Goal: Task Accomplishment & Management: Use online tool/utility

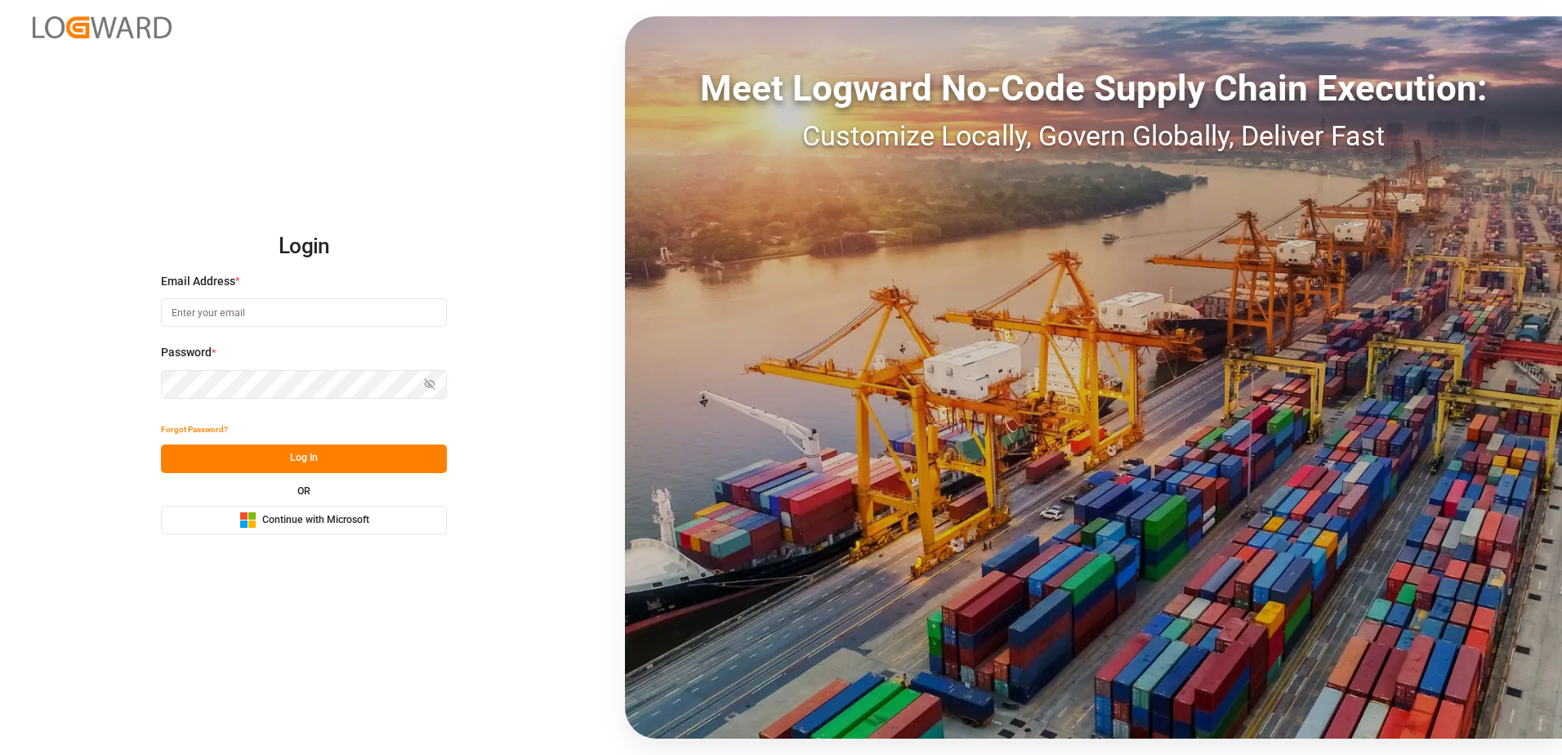
click at [315, 317] on input at bounding box center [304, 312] width 286 height 29
type input "[PERSON_NAME][EMAIL_ADDRESS][PERSON_NAME][DOMAIN_NAME]"
drag, startPoint x: 305, startPoint y: 480, endPoint x: 305, endPoint y: 461, distance: 19.6
click at [305, 479] on div "Forgot Password? Log In OR Microsoft Logo Continue with Microsoft" at bounding box center [304, 475] width 286 height 118
click at [305, 460] on button "Log In" at bounding box center [304, 458] width 286 height 29
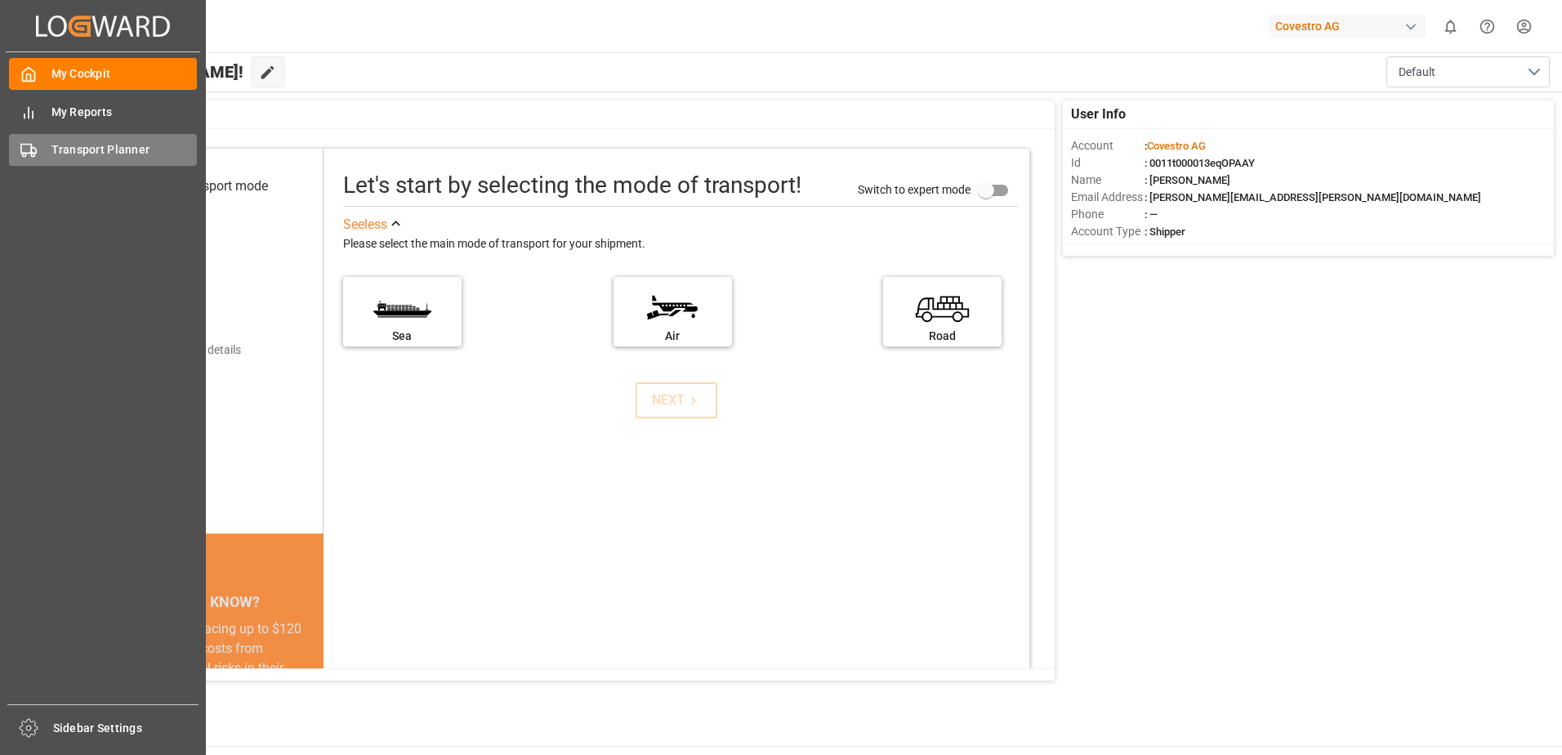
click at [67, 157] on span "Transport Planner" at bounding box center [124, 149] width 146 height 17
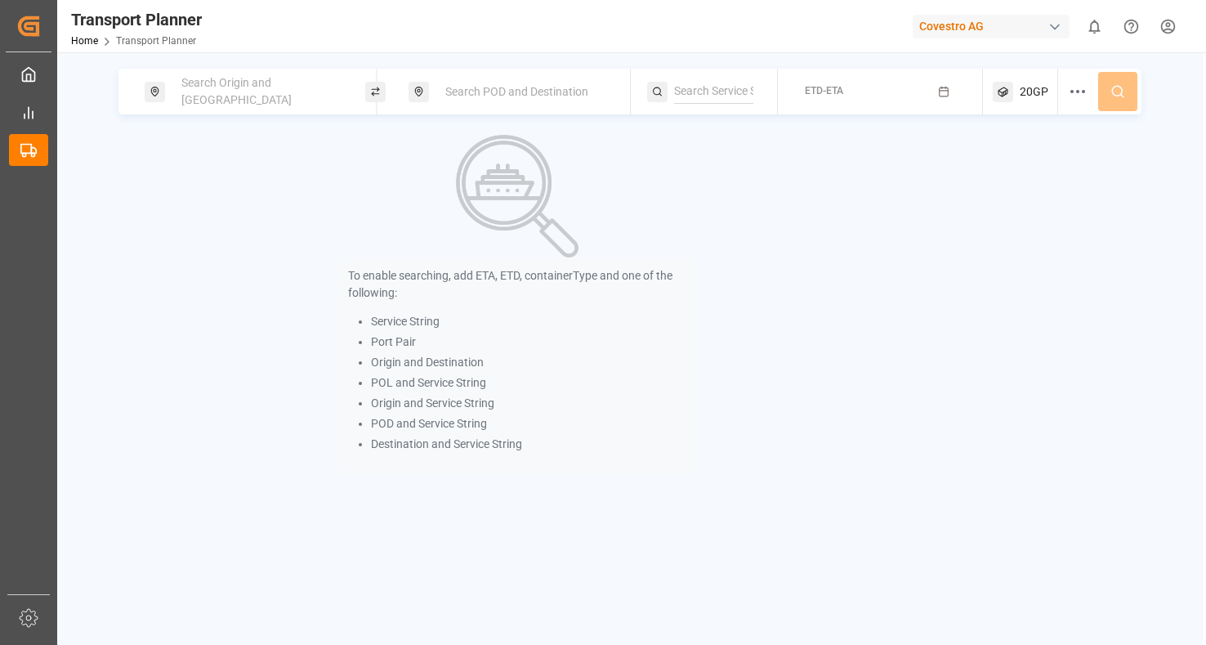
click at [255, 95] on span "Search Origin and [GEOGRAPHIC_DATA]" at bounding box center [236, 91] width 110 height 30
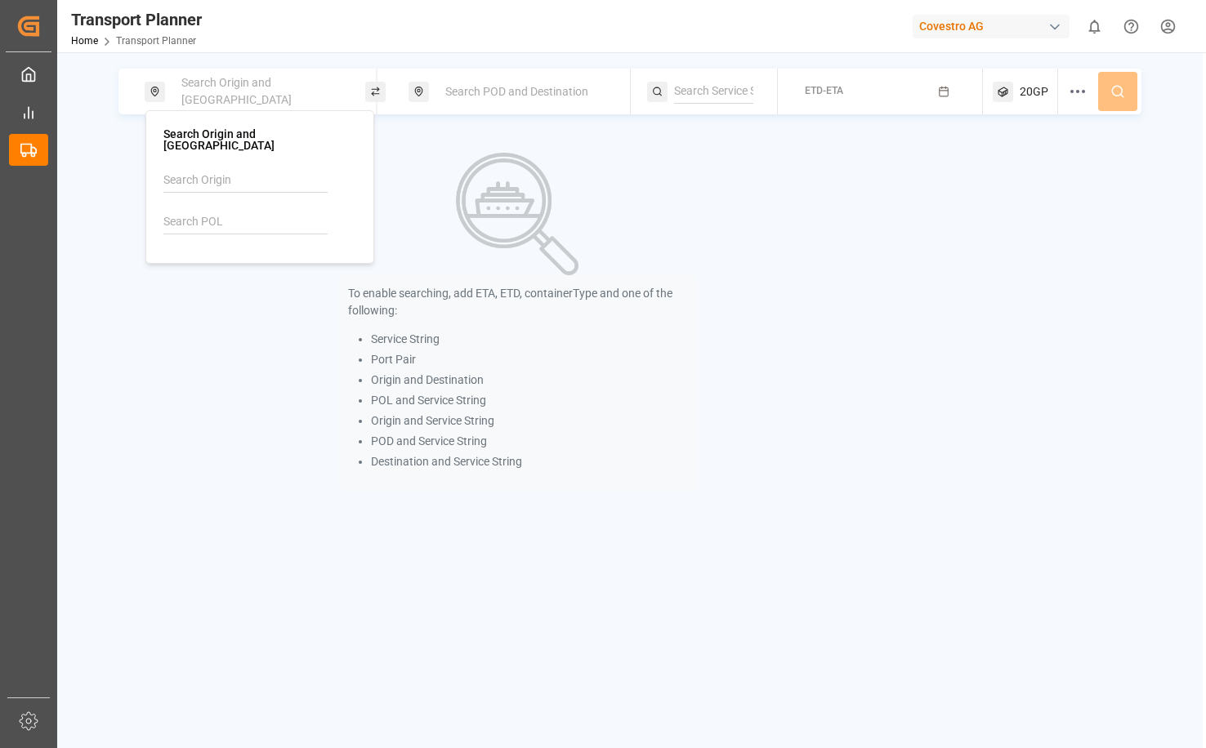
click at [240, 173] on input at bounding box center [245, 180] width 164 height 25
click at [234, 217] on div "NWC / EU" at bounding box center [263, 225] width 159 height 17
type input "NWC / EU"
click at [457, 200] on img at bounding box center [517, 214] width 123 height 123
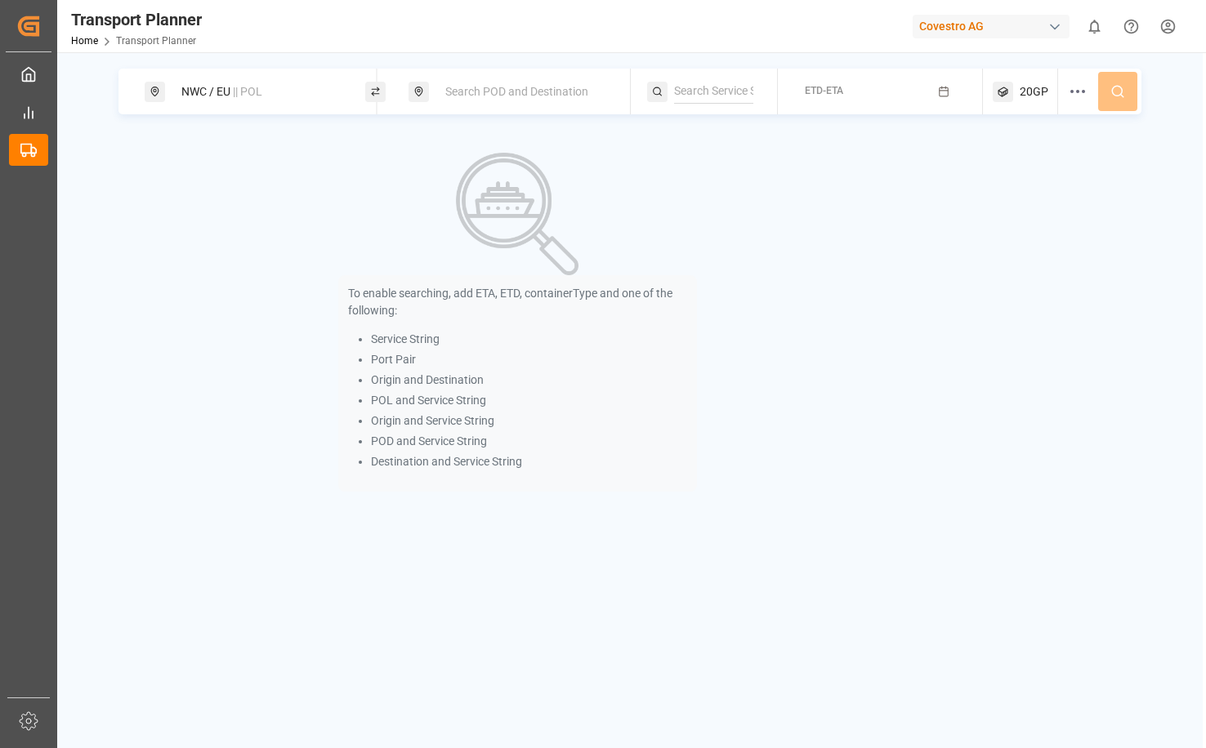
click at [560, 97] on span "Search POD and Destination" at bounding box center [516, 91] width 143 height 13
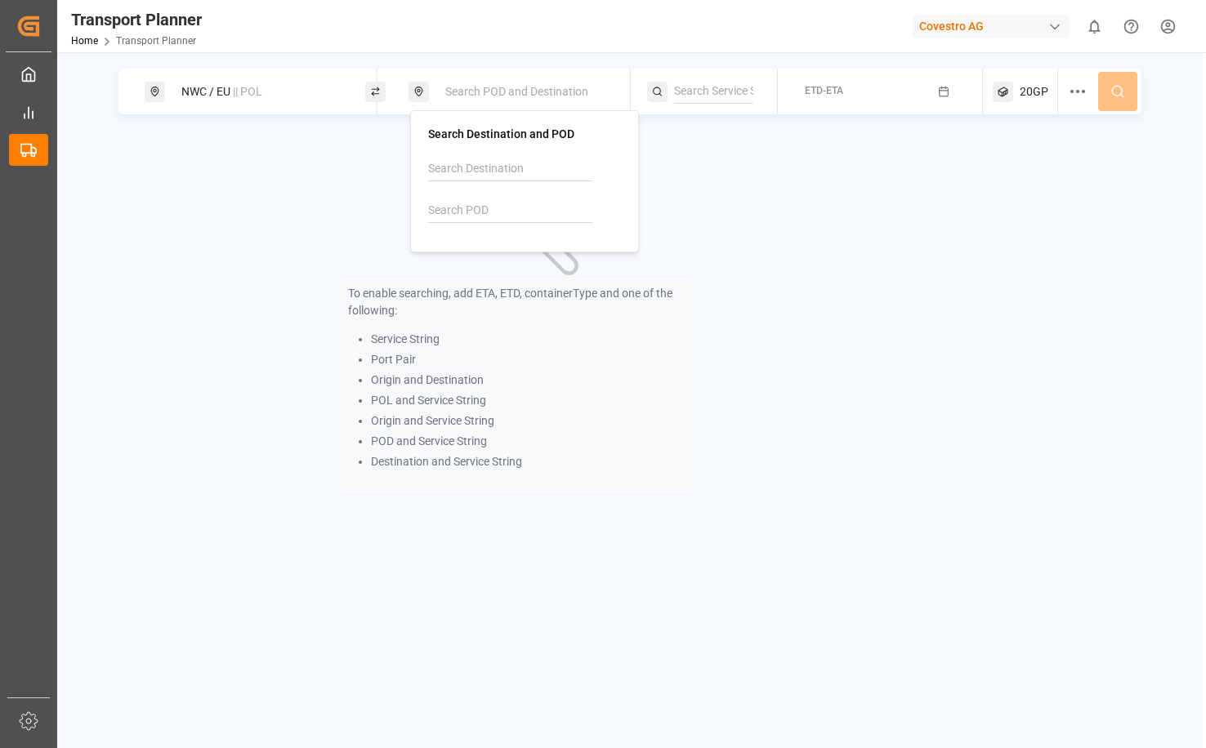
click at [509, 217] on input at bounding box center [510, 211] width 164 height 25
click at [514, 271] on div "CNSHA [GEOGRAPHIC_DATA]" at bounding box center [528, 264] width 159 height 34
type input "CNSHA"
click at [945, 86] on div "button" at bounding box center [946, 91] width 17 height 15
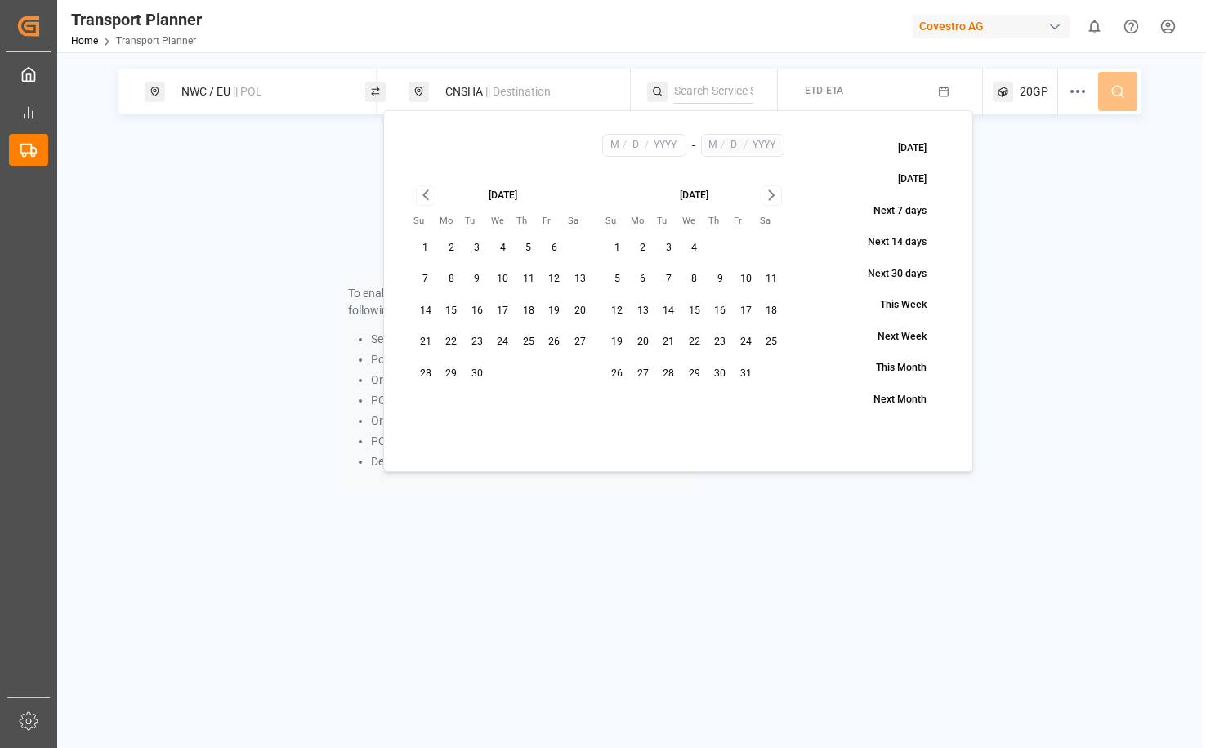
click at [506, 275] on button "10" at bounding box center [503, 279] width 26 height 26
type input "9"
type input "10"
type input "2025"
click at [769, 198] on icon "Go to next month" at bounding box center [771, 195] width 19 height 20
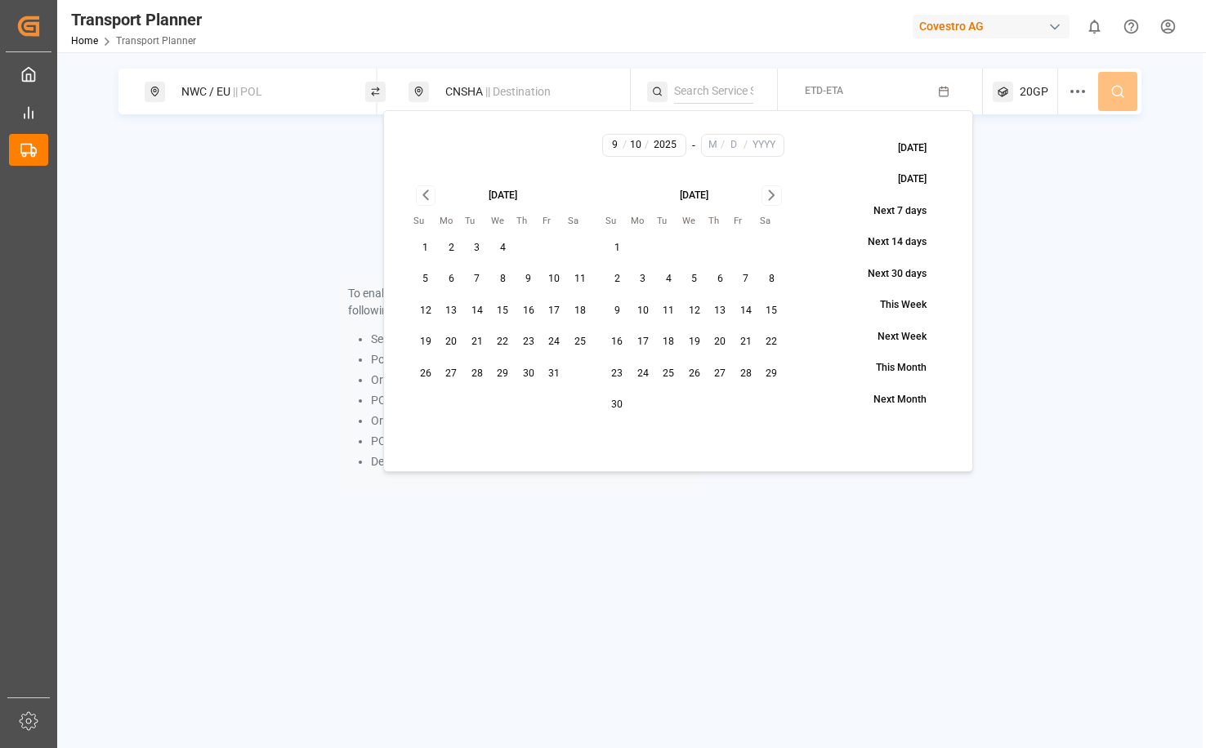
click at [766, 198] on icon "Go to next month" at bounding box center [771, 195] width 19 height 20
drag, startPoint x: 690, startPoint y: 375, endPoint x: 697, endPoint y: 365, distance: 11.8
click at [691, 375] on button "31" at bounding box center [694, 374] width 26 height 26
type input "12"
type input "31"
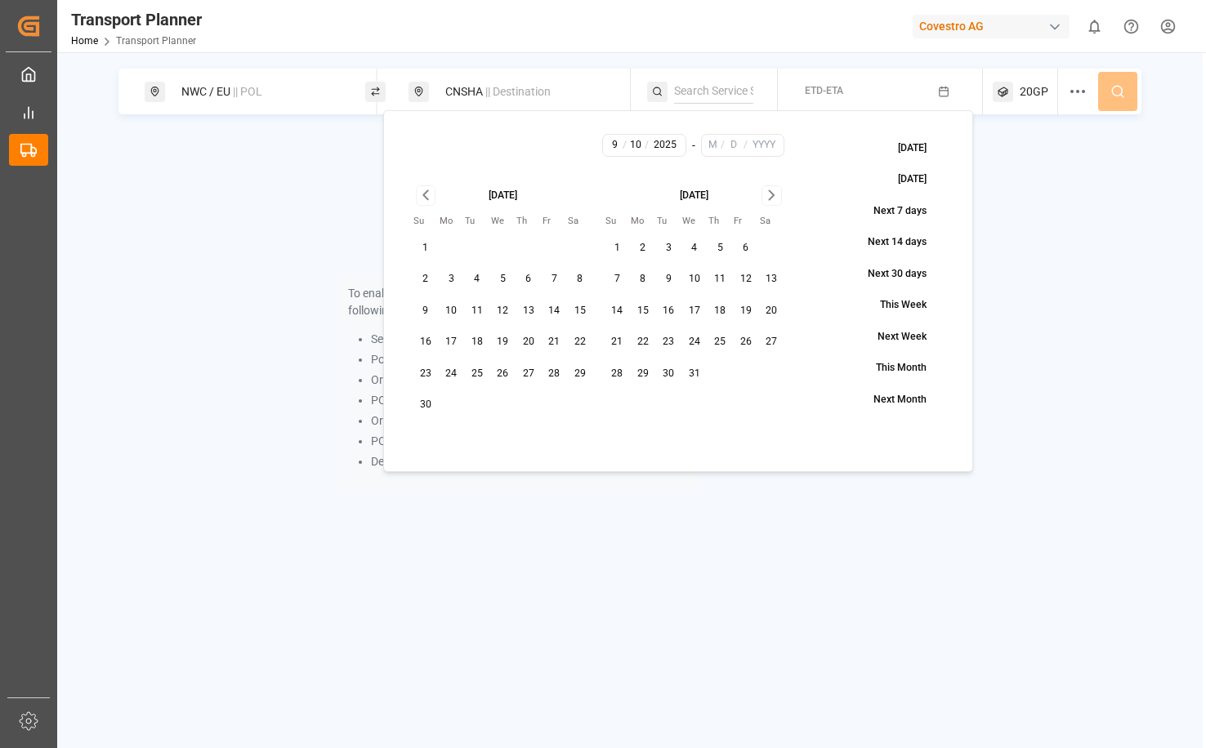
type input "2025"
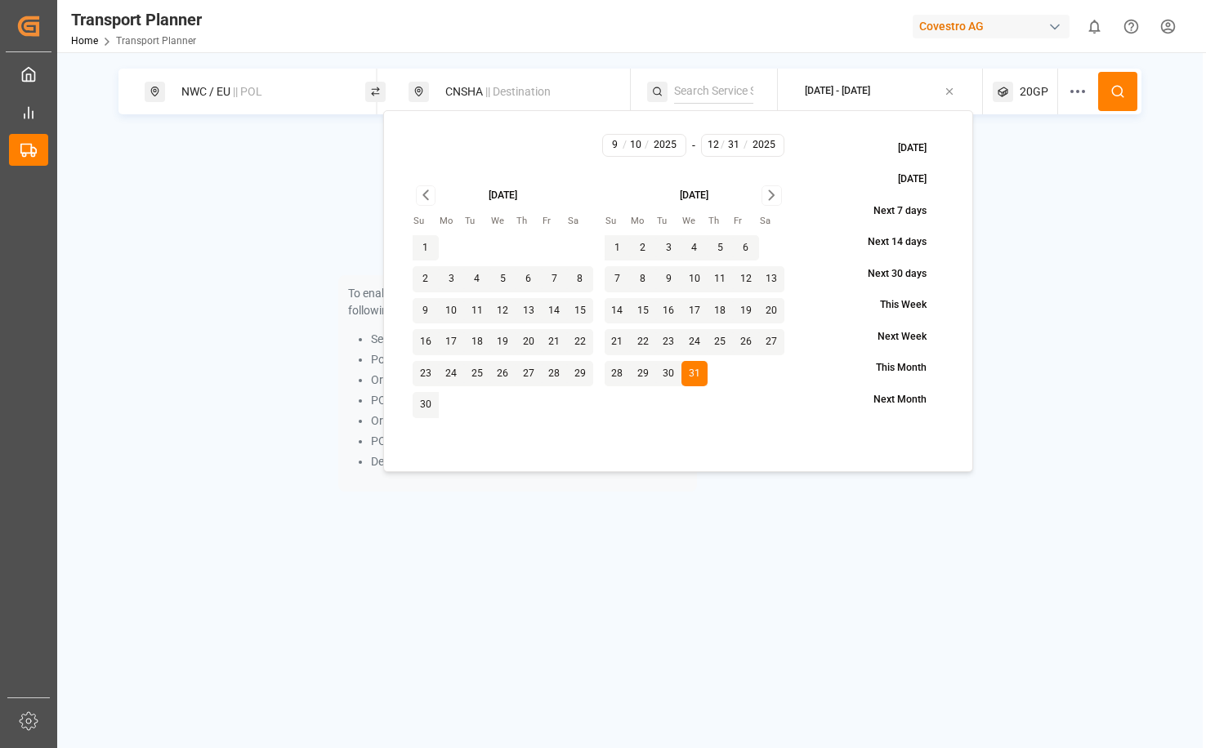
click at [1031, 224] on div "To enable searching, add ETA, ETD, containerType and one of the following: Serv…" at bounding box center [629, 322] width 1023 height 374
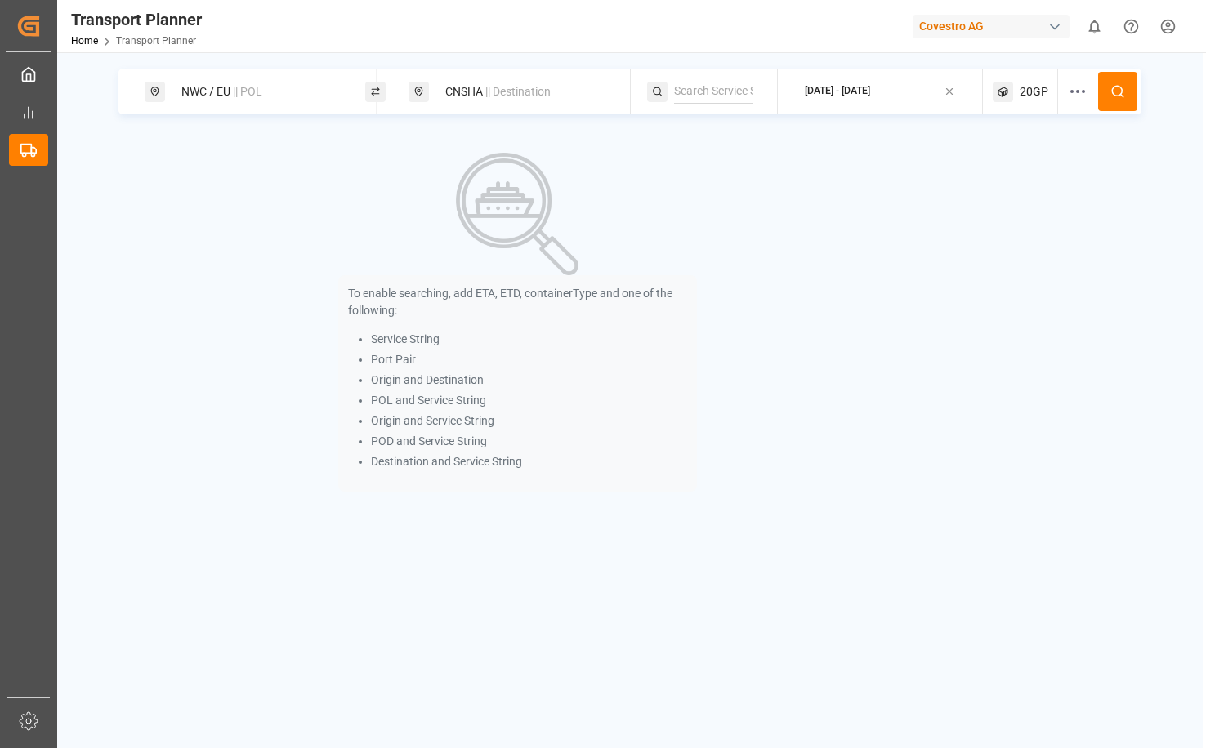
click at [1109, 87] on button at bounding box center [1117, 91] width 39 height 39
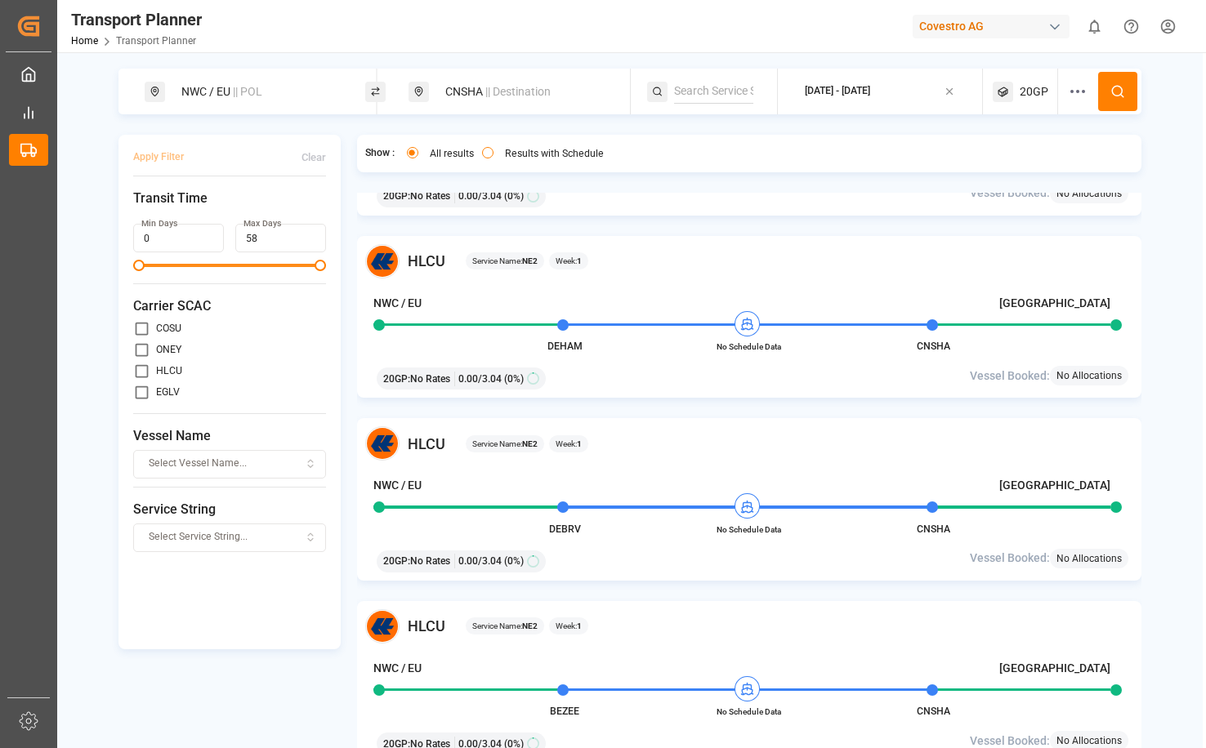
scroll to position [3082, 0]
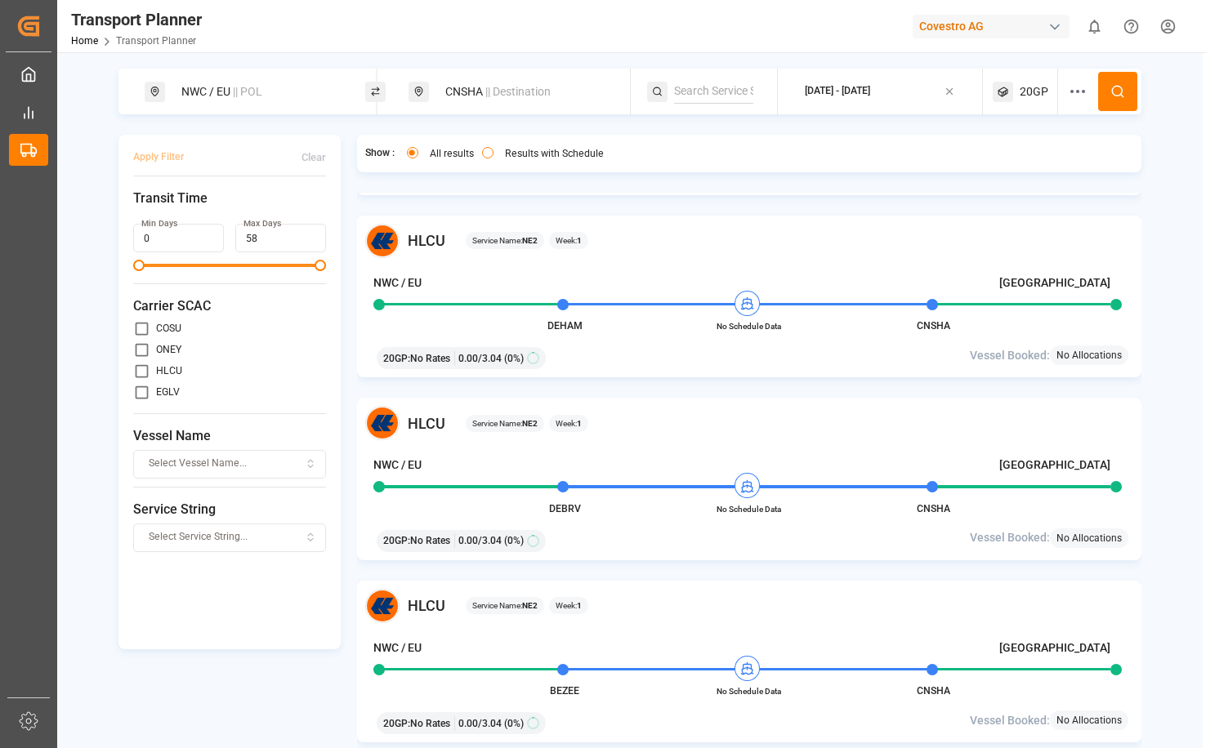
click at [904, 80] on button "[DATE] - [DATE]" at bounding box center [880, 92] width 185 height 32
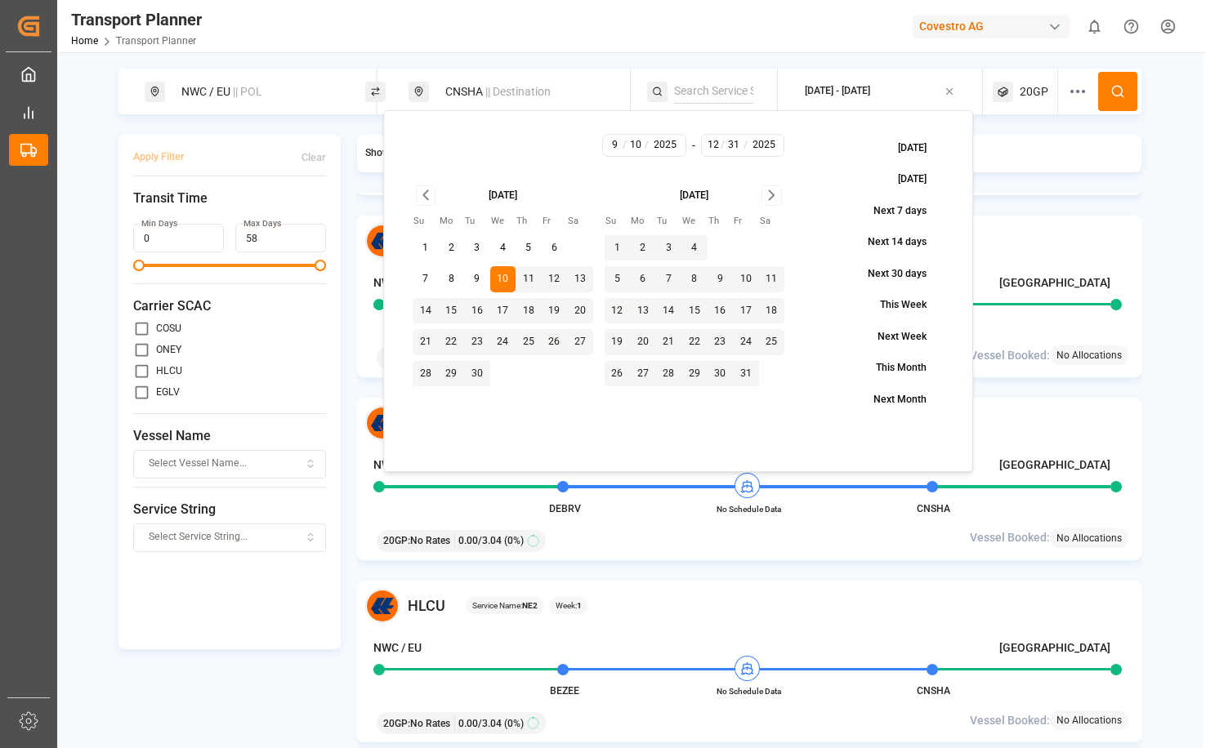
click at [776, 190] on icon "Go to next month" at bounding box center [771, 195] width 19 height 20
click at [1173, 209] on div "NWC / [GEOGRAPHIC_DATA] || POL CNSHA || Destination [DATE] - [DATE] 20GP Apply …" at bounding box center [629, 430] width 1145 height 723
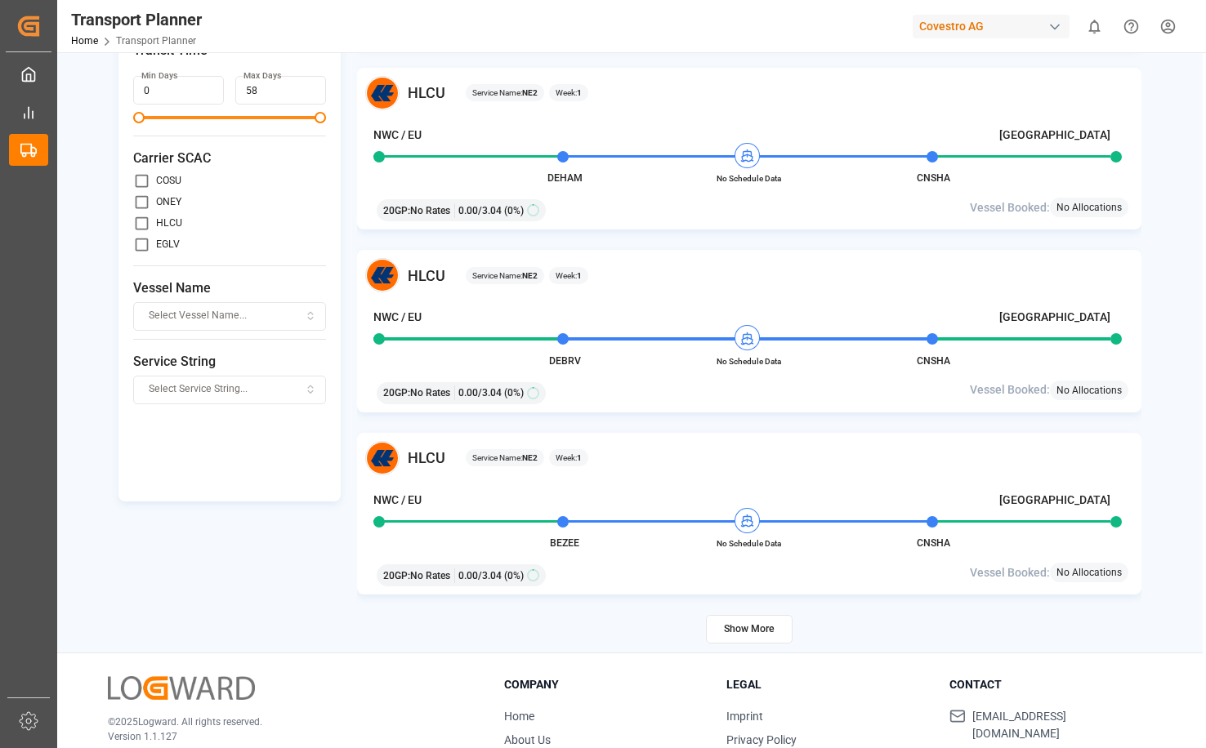
scroll to position [0, 0]
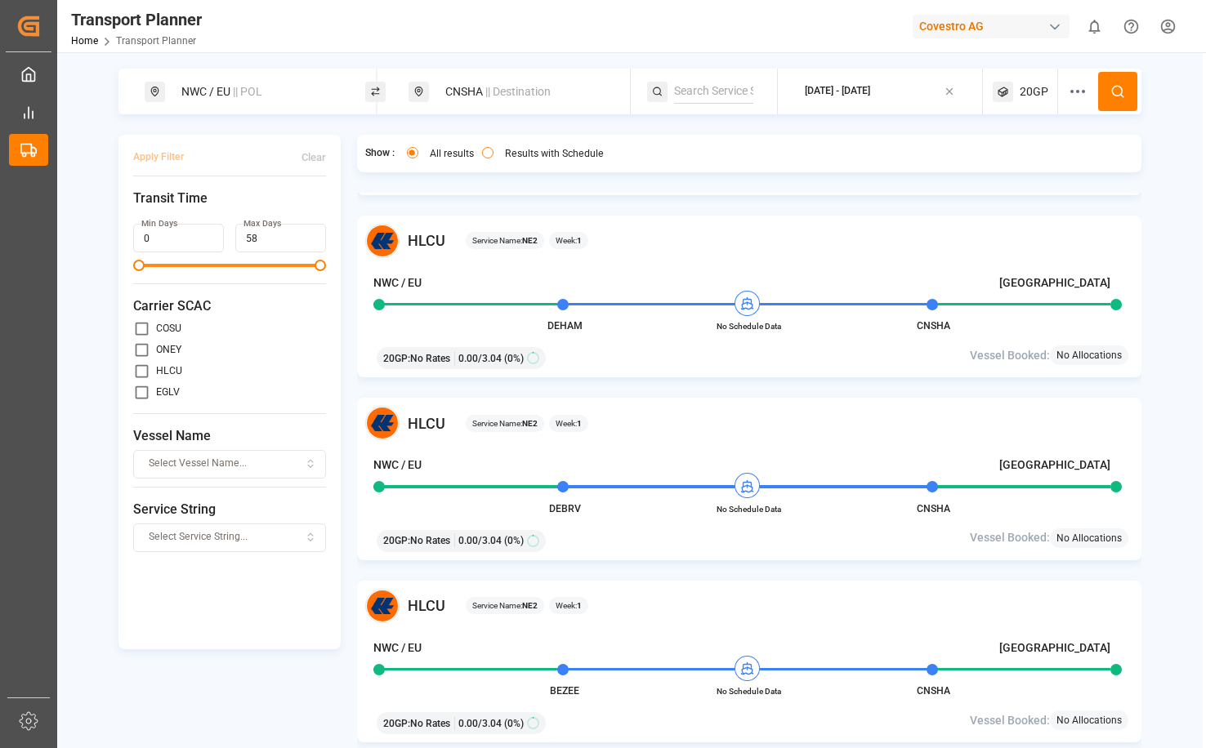
click at [246, 88] on span "|| POL" at bounding box center [247, 91] width 29 height 13
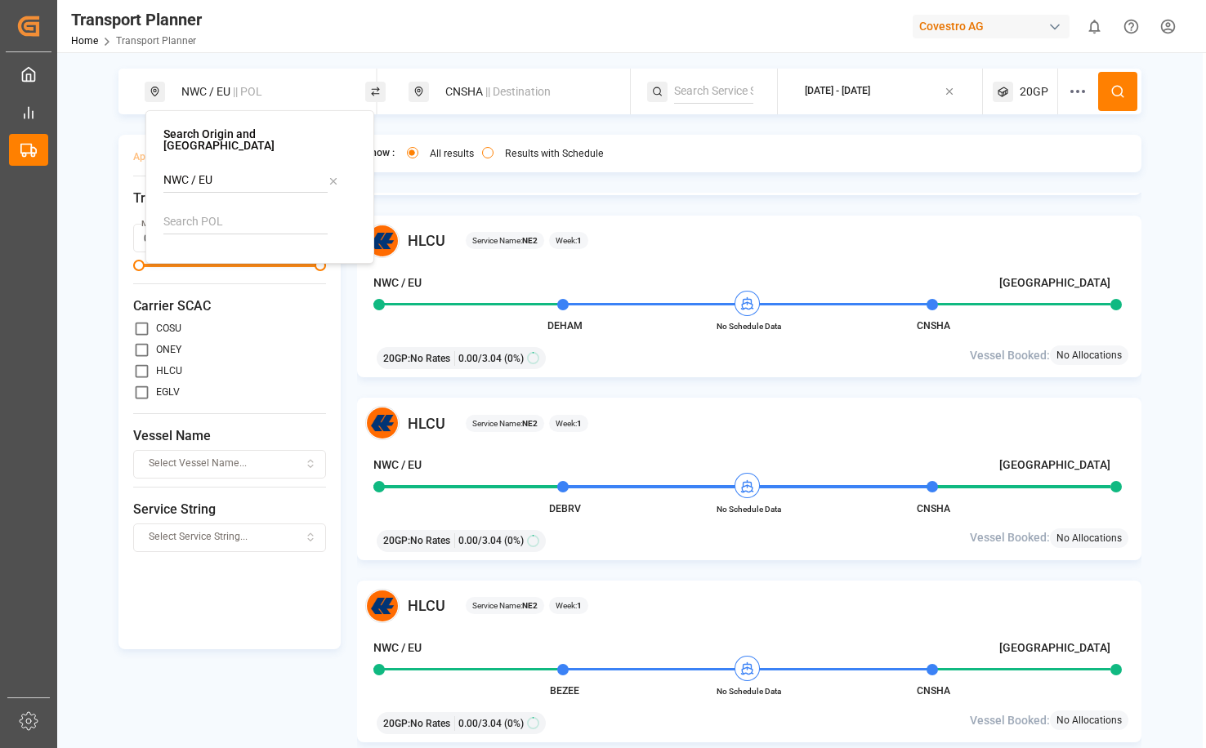
click at [332, 176] on icon at bounding box center [333, 181] width 11 height 11
click at [258, 214] on input at bounding box center [245, 222] width 164 height 25
type input "DEHAM"
drag, startPoint x: 250, startPoint y: 255, endPoint x: 310, endPoint y: 252, distance: 60.5
click at [251, 258] on div "DEHAM [GEOGRAPHIC_DATA]" at bounding box center [263, 275] width 159 height 34
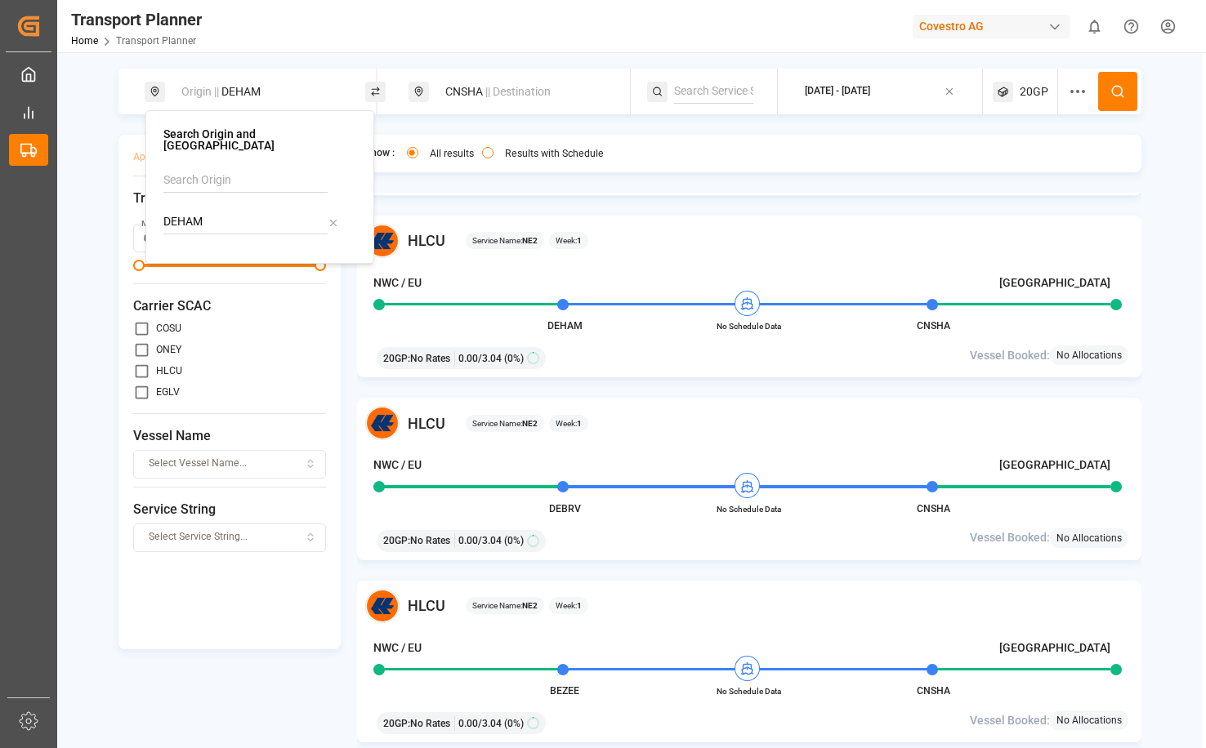
click at [1183, 125] on div "Origin || DEHAM CNSHA || Destination [DATE] - [DATE] 20GP Apply Filter Clear Tr…" at bounding box center [629, 430] width 1145 height 723
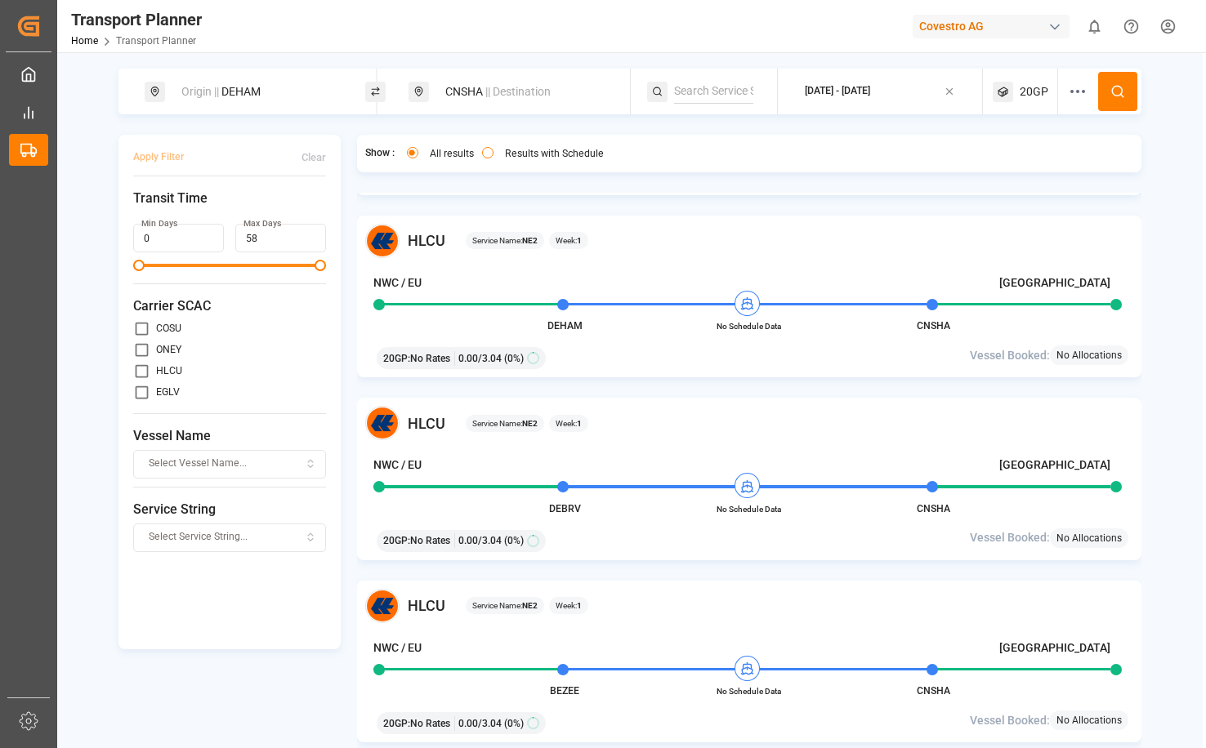
click at [1131, 89] on button at bounding box center [1117, 91] width 39 height 39
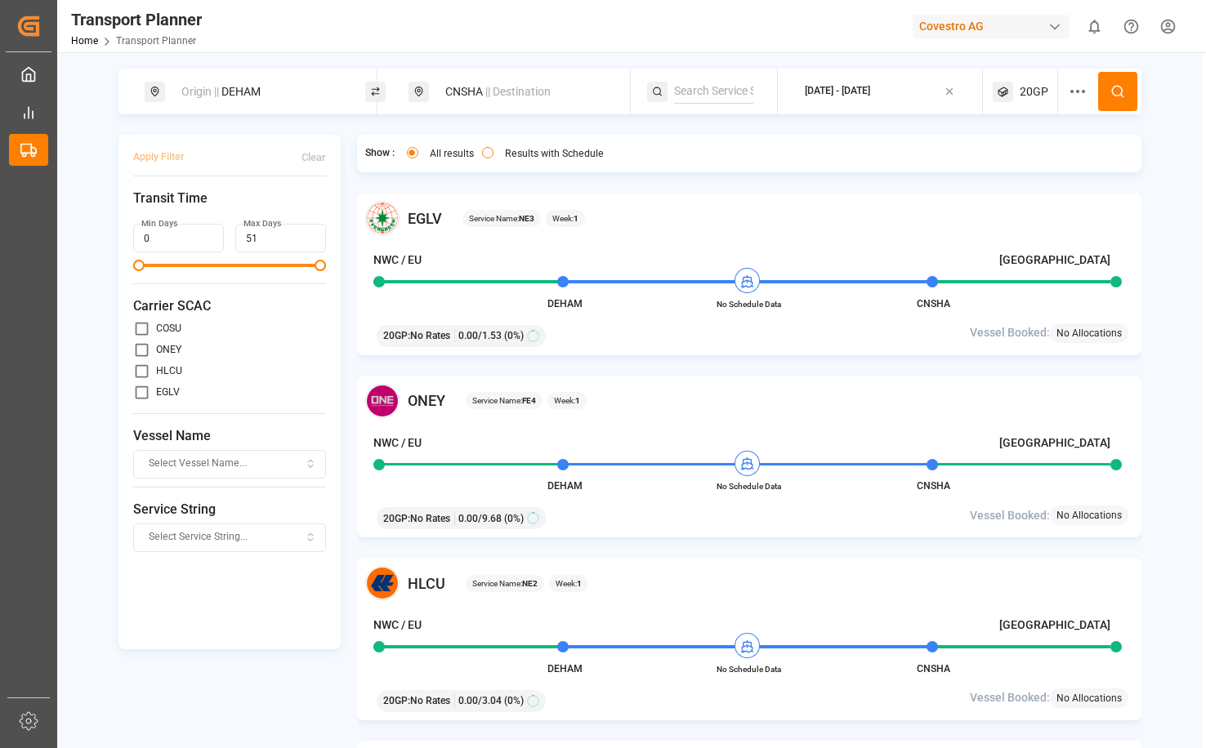
click at [870, 99] on div "[DATE] - [DATE]" at bounding box center [837, 92] width 65 height 20
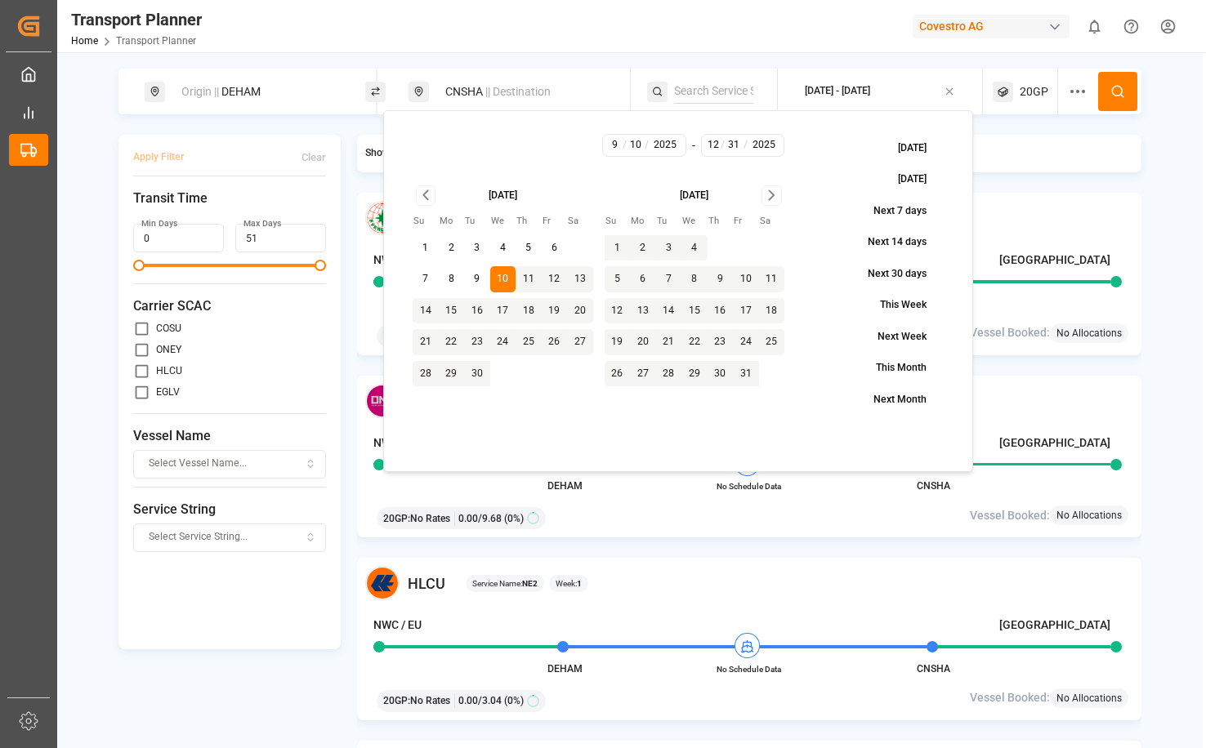
click at [770, 192] on icon "Go to next month" at bounding box center [771, 195] width 5 height 9
click at [694, 337] on button "24" at bounding box center [694, 342] width 26 height 26
type input "24"
click at [1175, 144] on div "Origin || DEHAM CNSHA || Destination [DATE] - [DATE] 20GP Apply Filter Clear Tr…" at bounding box center [629, 430] width 1145 height 723
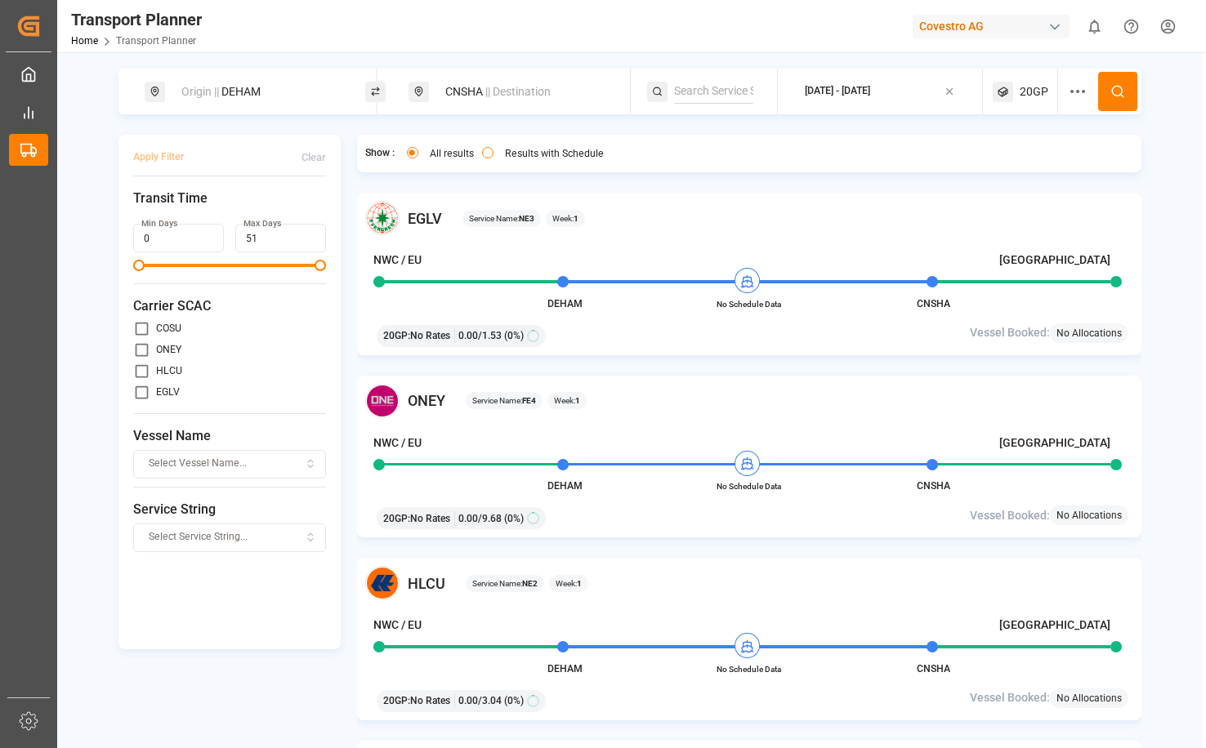
click at [1120, 94] on icon at bounding box center [1117, 91] width 15 height 15
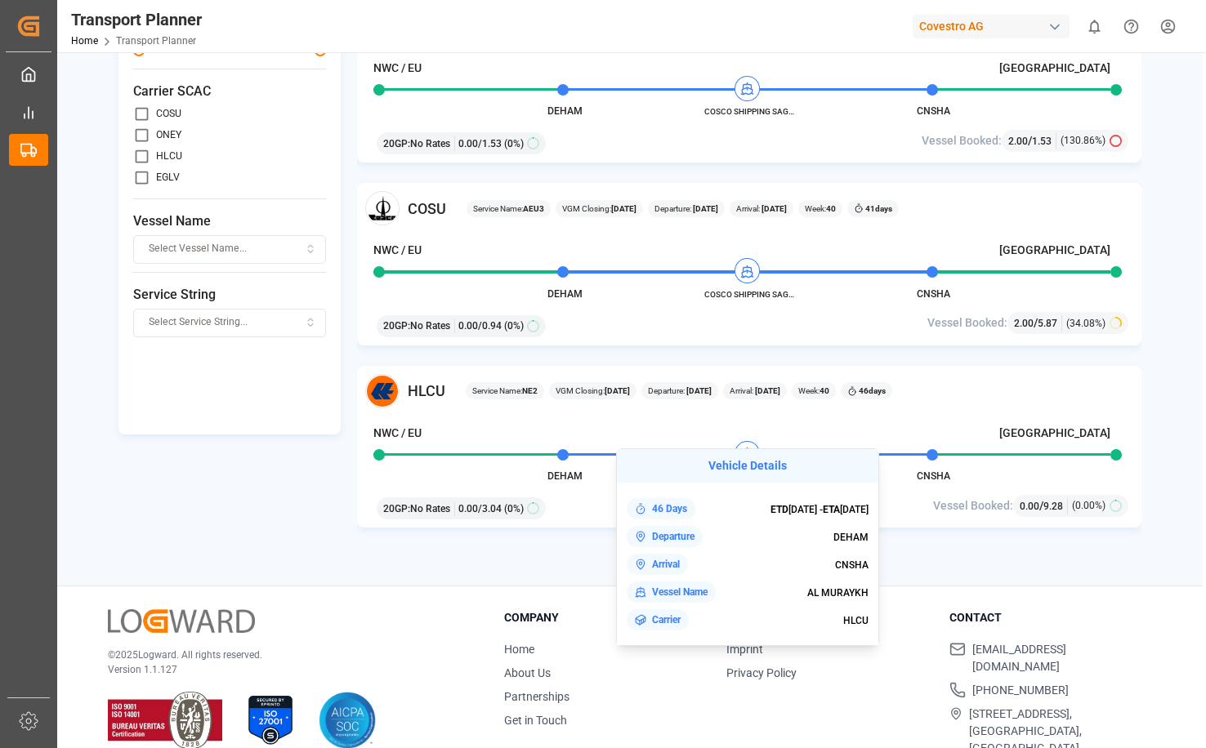
scroll to position [239, 0]
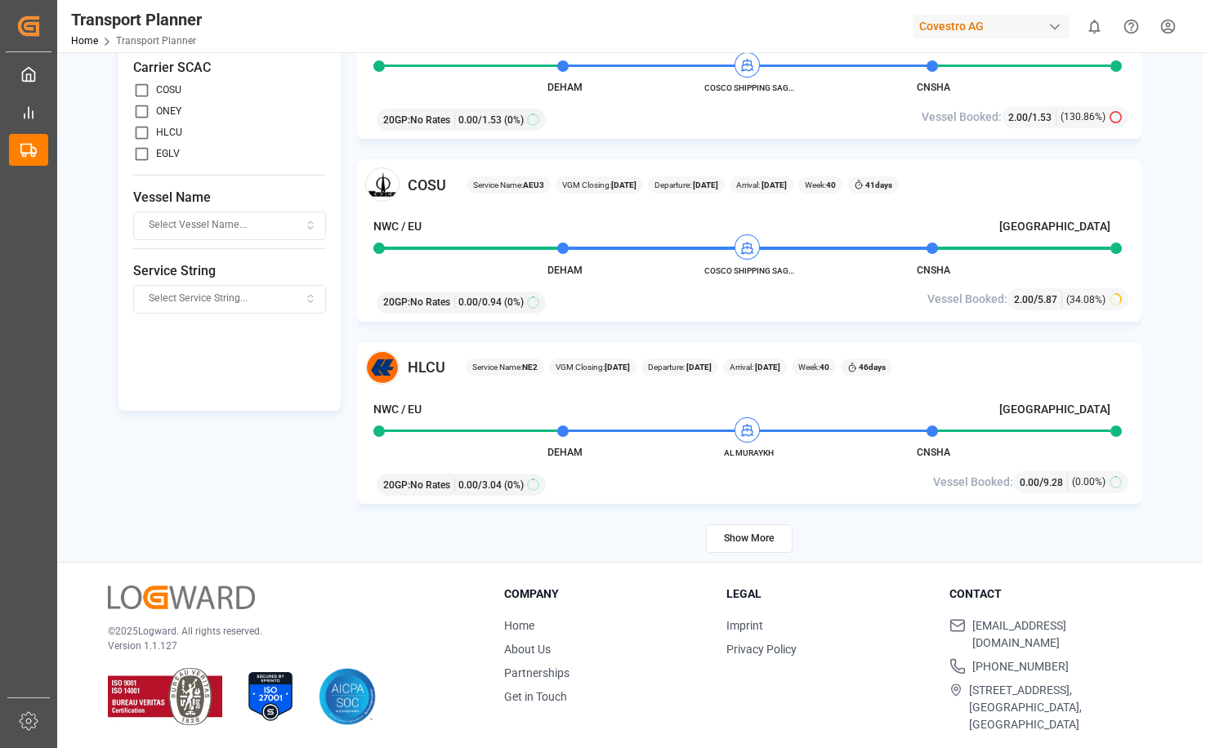
click at [763, 535] on button "Show More" at bounding box center [749, 539] width 87 height 29
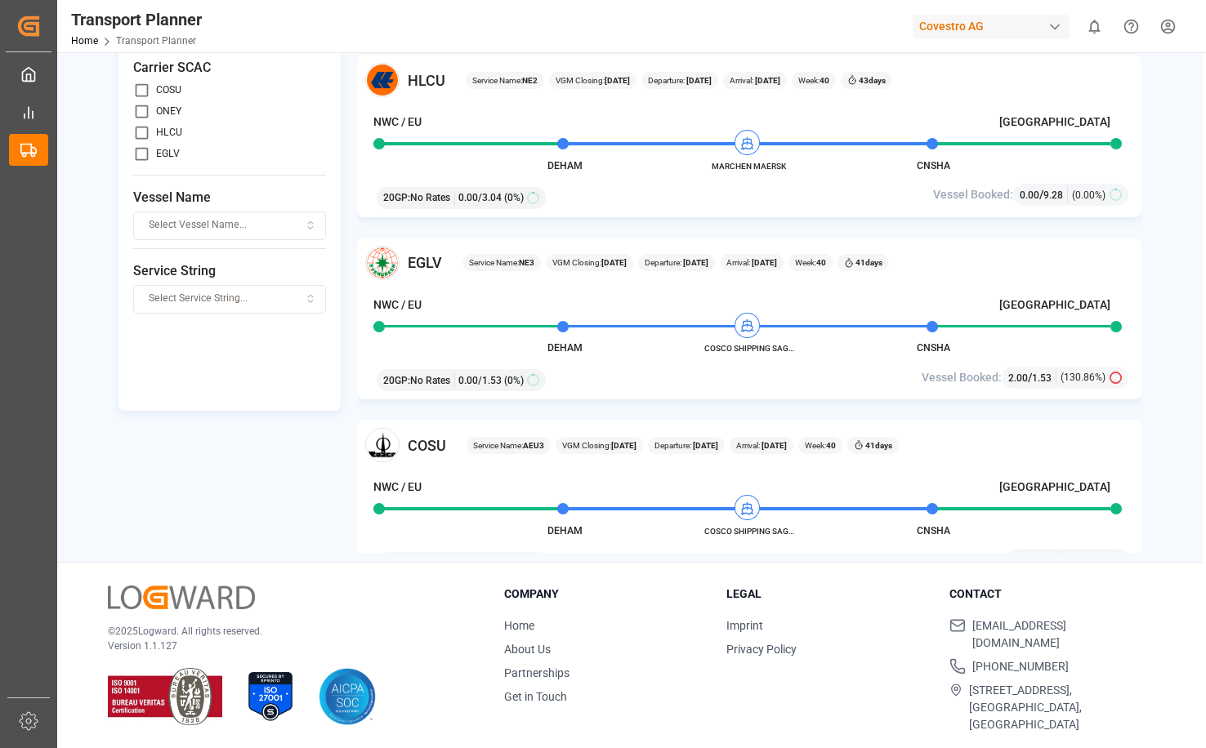
scroll to position [2837, 0]
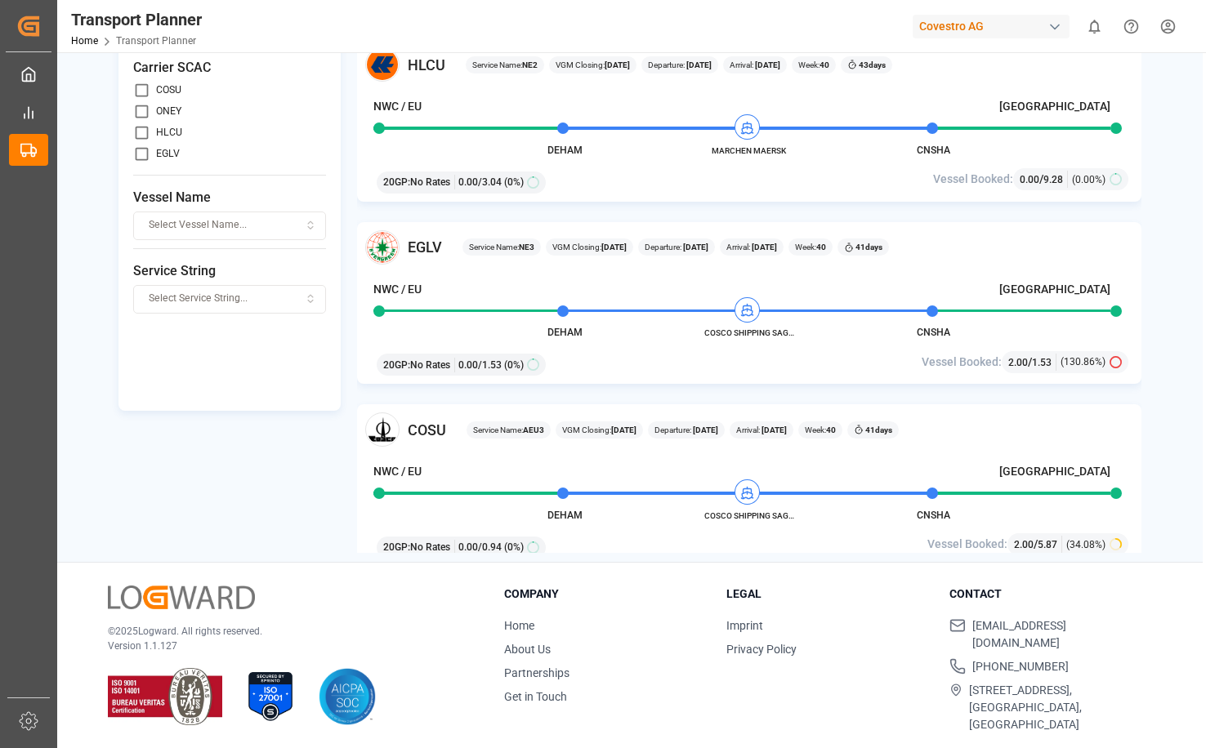
click at [1170, 254] on div "Origin || DEHAM CNSHA || Destination [DATE] - [DATE] 20GP Apply Filter Clear Tr…" at bounding box center [629, 191] width 1145 height 723
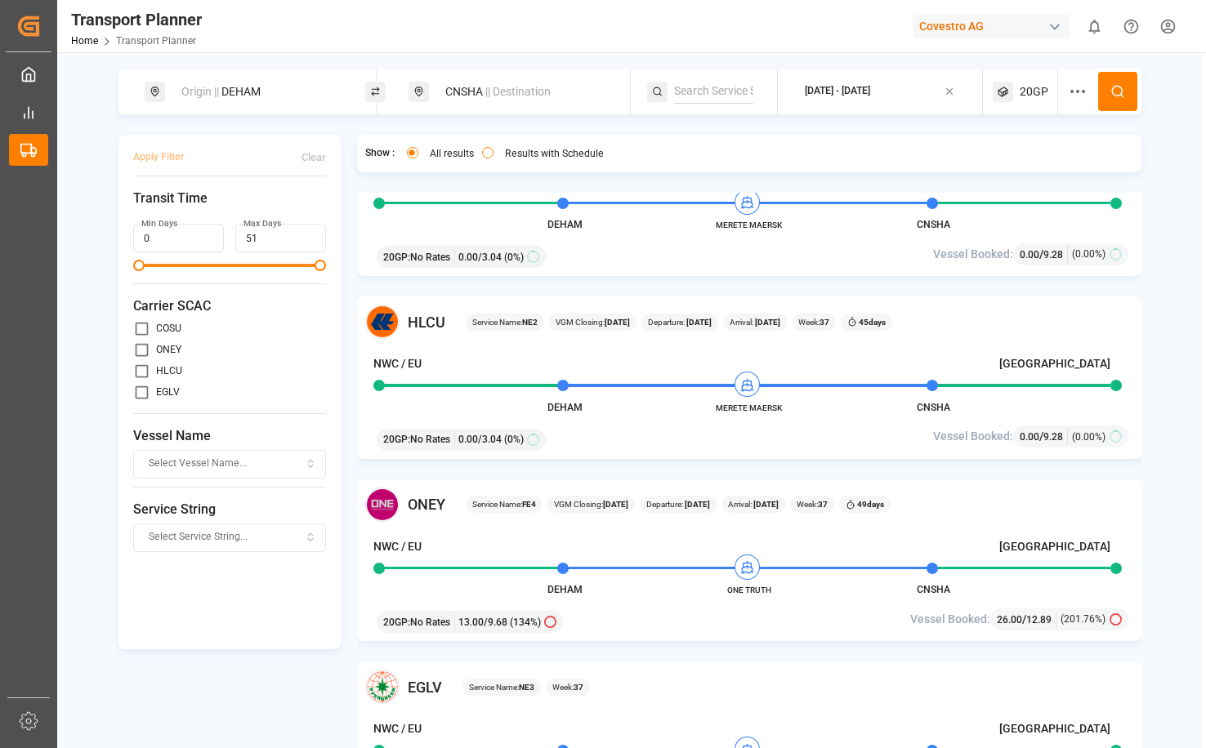
scroll to position [245, 0]
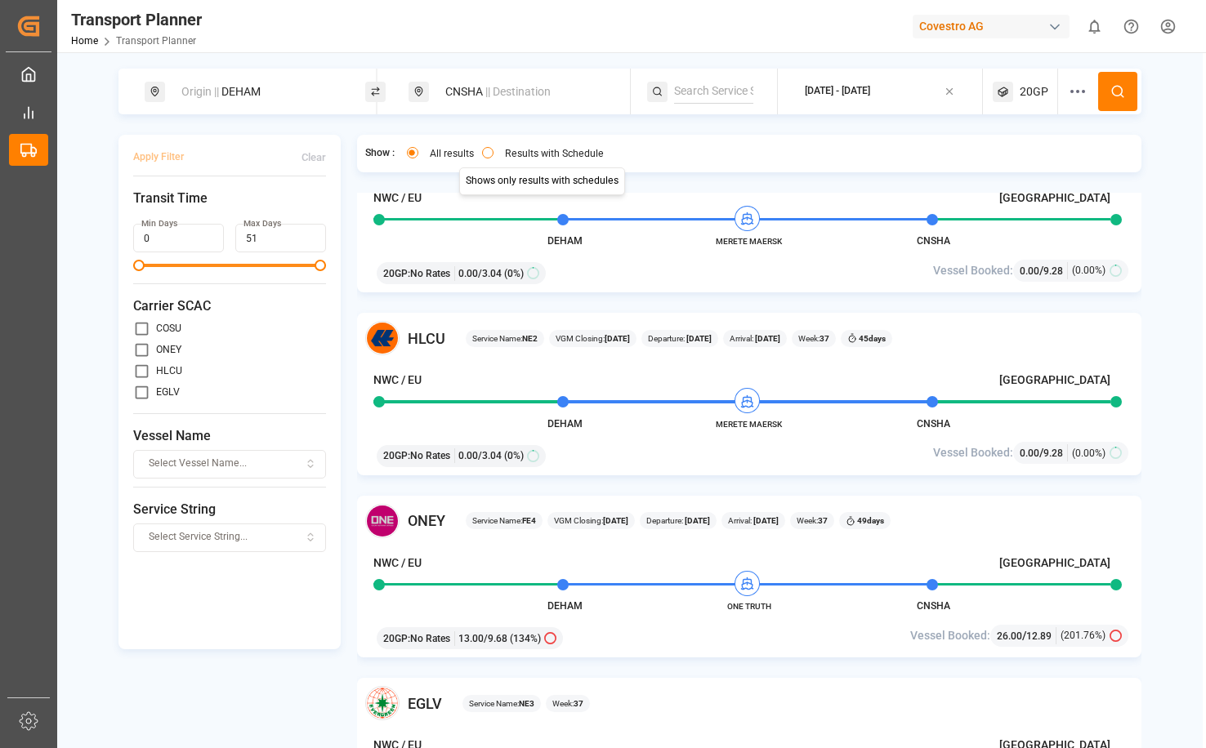
click at [492, 152] on button "Results with Schedule" at bounding box center [487, 152] width 11 height 11
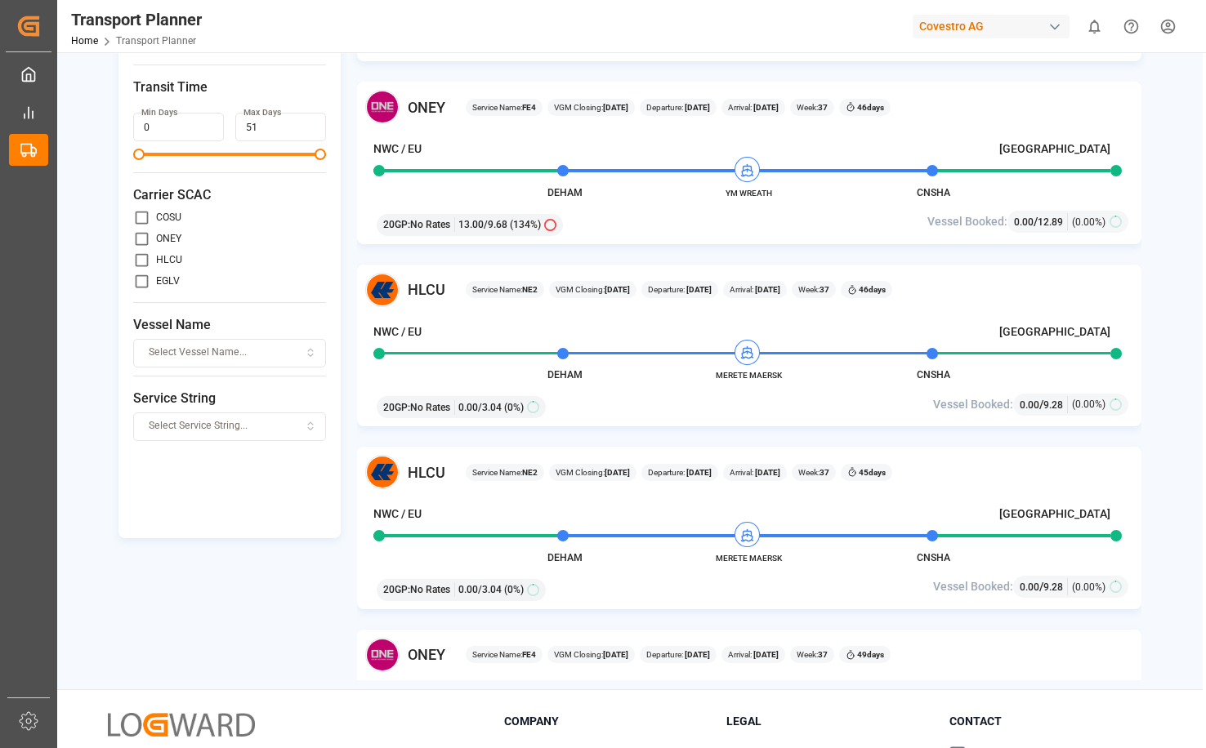
scroll to position [0, 0]
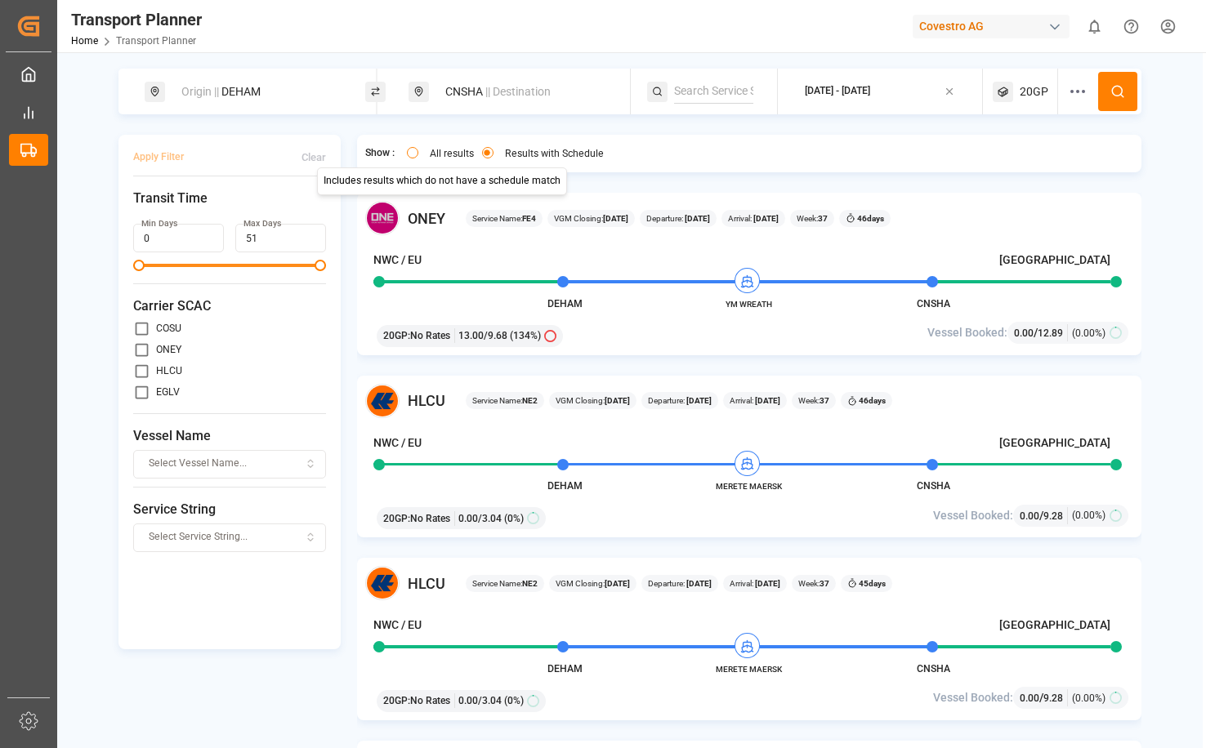
click at [412, 155] on button "All results" at bounding box center [412, 152] width 11 height 11
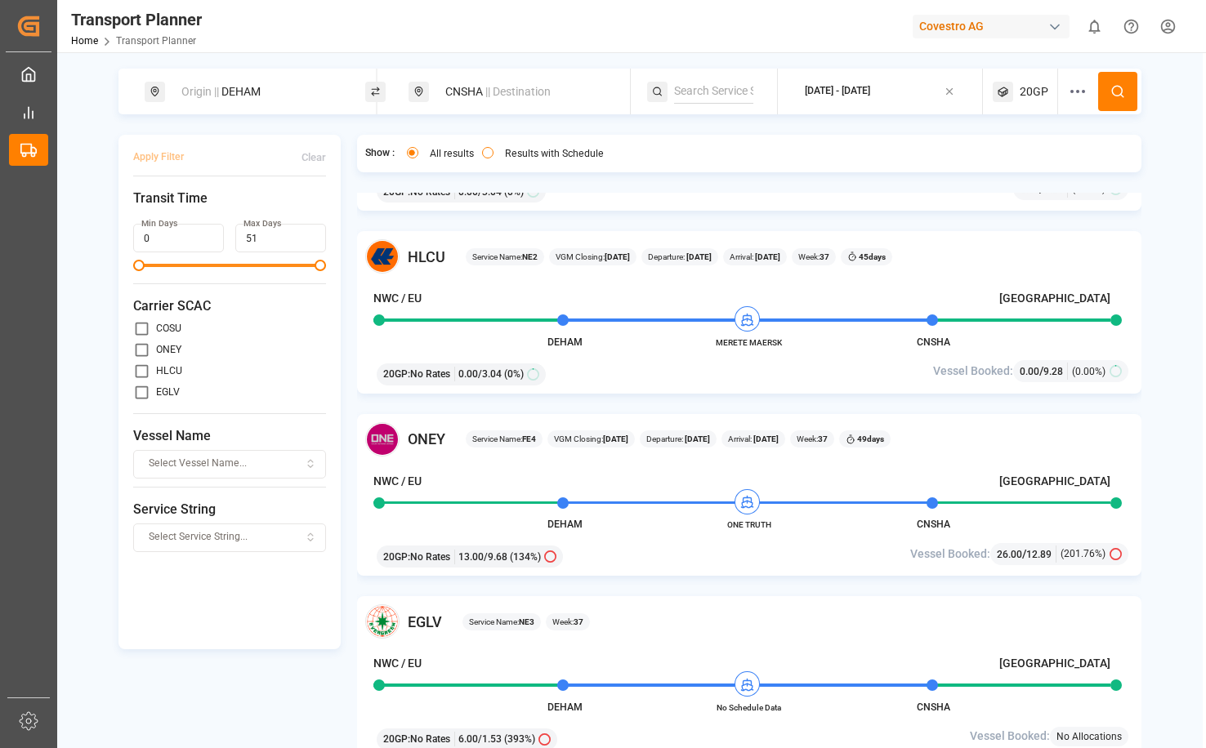
scroll to position [409, 0]
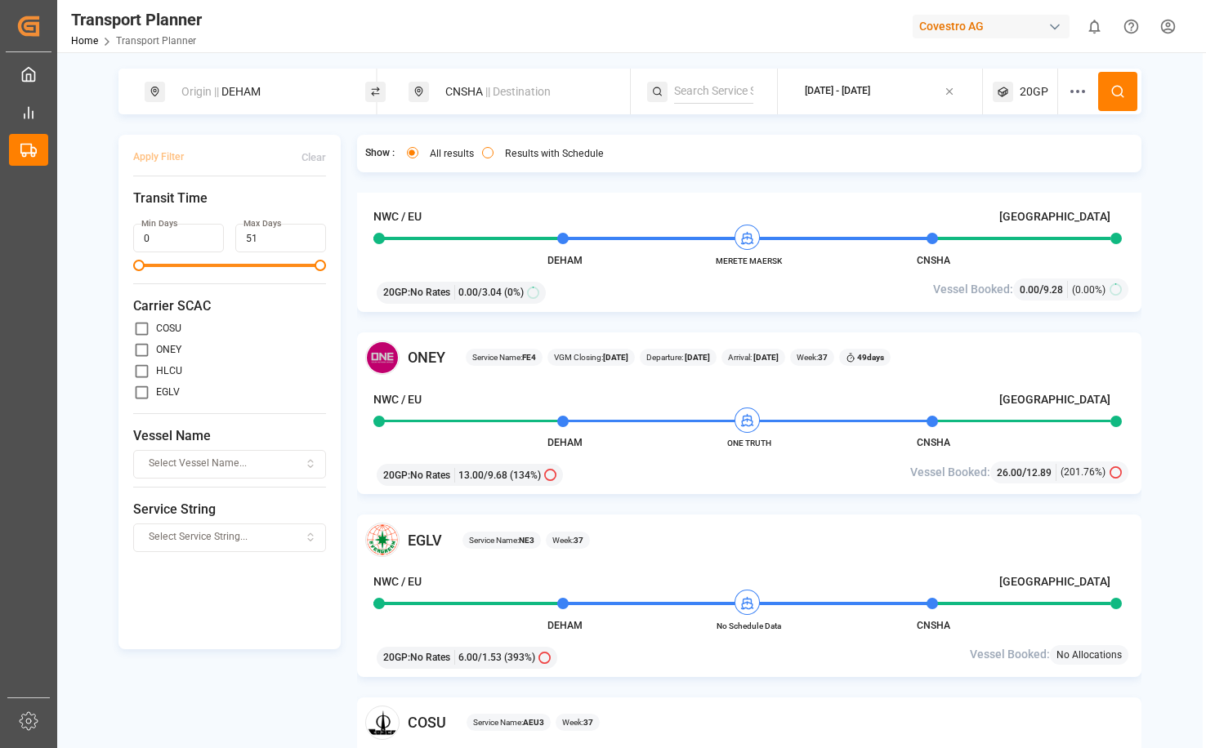
click at [870, 96] on div "[DATE] - [DATE]" at bounding box center [837, 91] width 65 height 15
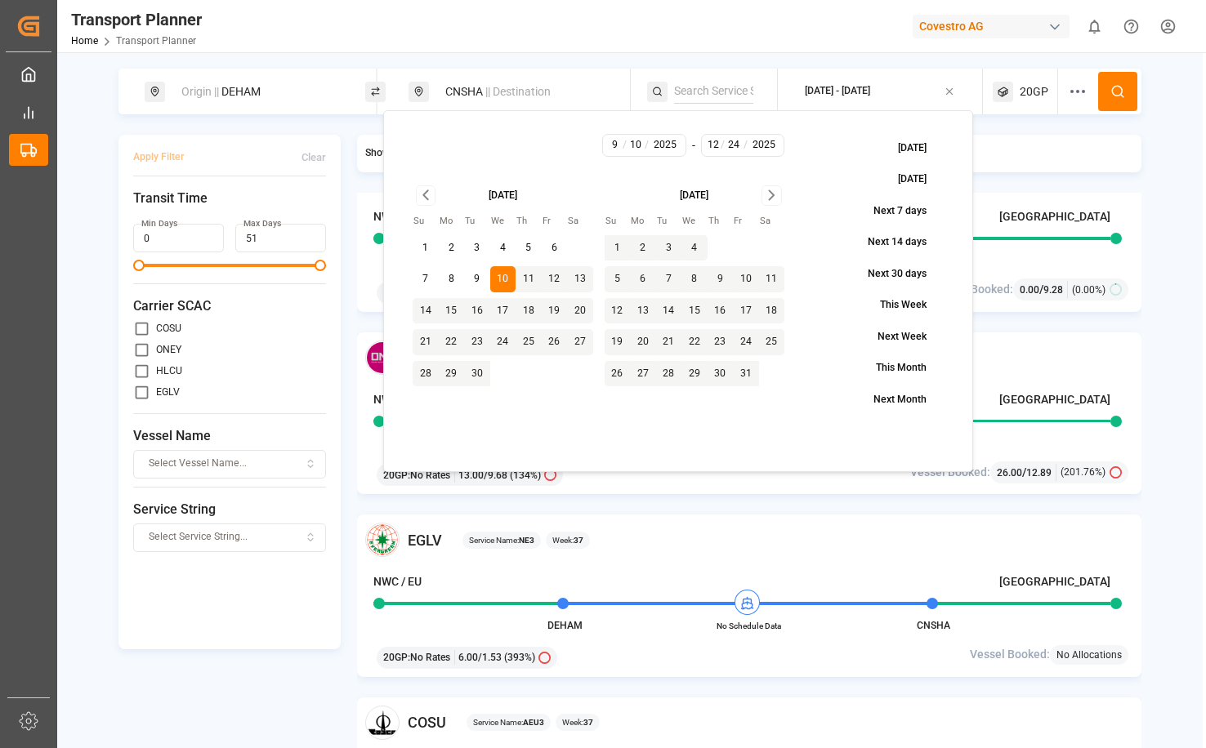
click at [770, 187] on icon "Go to next month" at bounding box center [771, 195] width 19 height 20
click at [1172, 270] on div "Origin || DEHAM CNSHA || Destination [DATE] - [DATE] 20GP Apply Filter Clear Tr…" at bounding box center [629, 430] width 1145 height 723
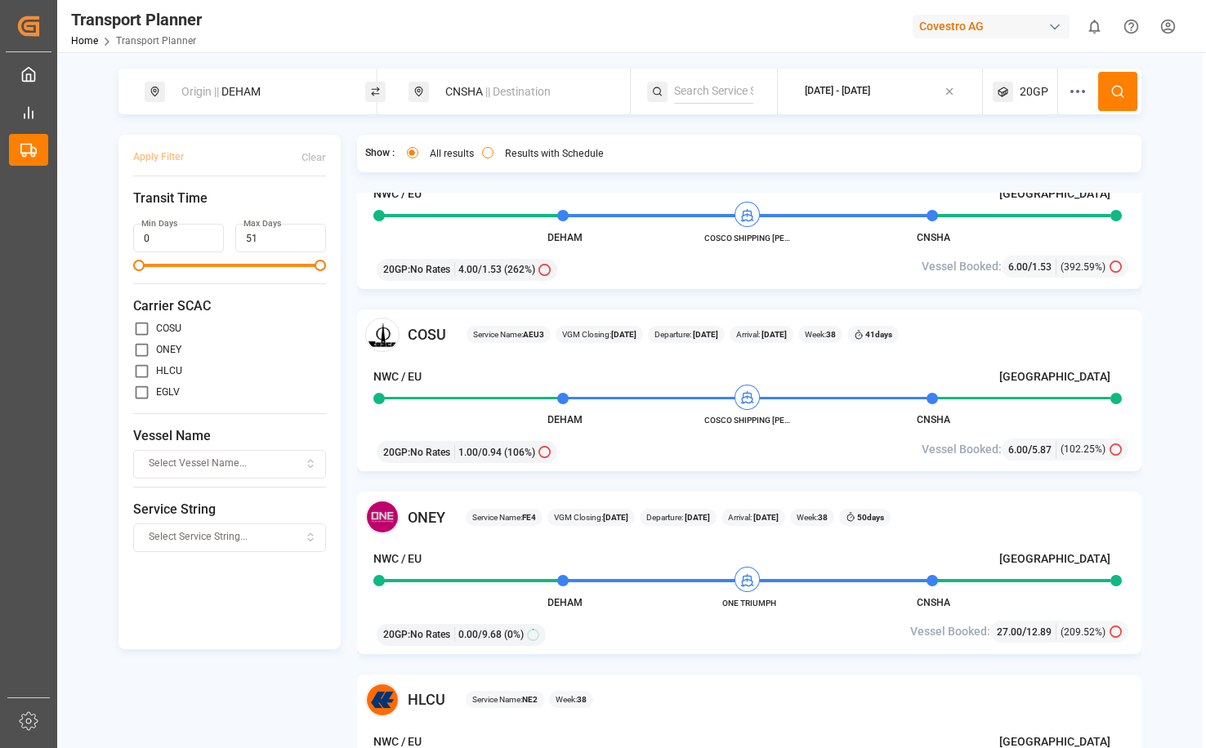
scroll to position [1226, 0]
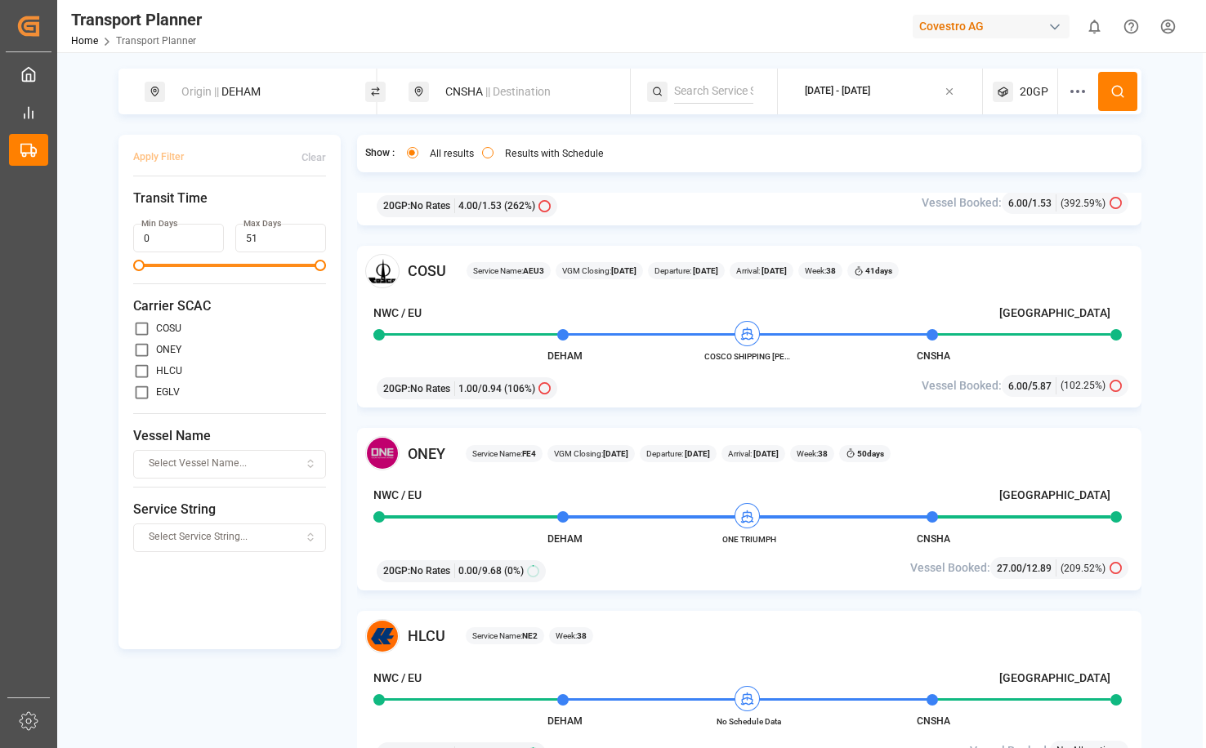
drag, startPoint x: 1186, startPoint y: 375, endPoint x: 1136, endPoint y: 356, distance: 53.3
click at [1186, 375] on div "Origin || DEHAM CNSHA || Destination [DATE] - [DATE] 20GP Apply Filter Clear Tr…" at bounding box center [629, 430] width 1145 height 723
click at [465, 86] on div "CNSHA || Destination" at bounding box center [523, 92] width 176 height 30
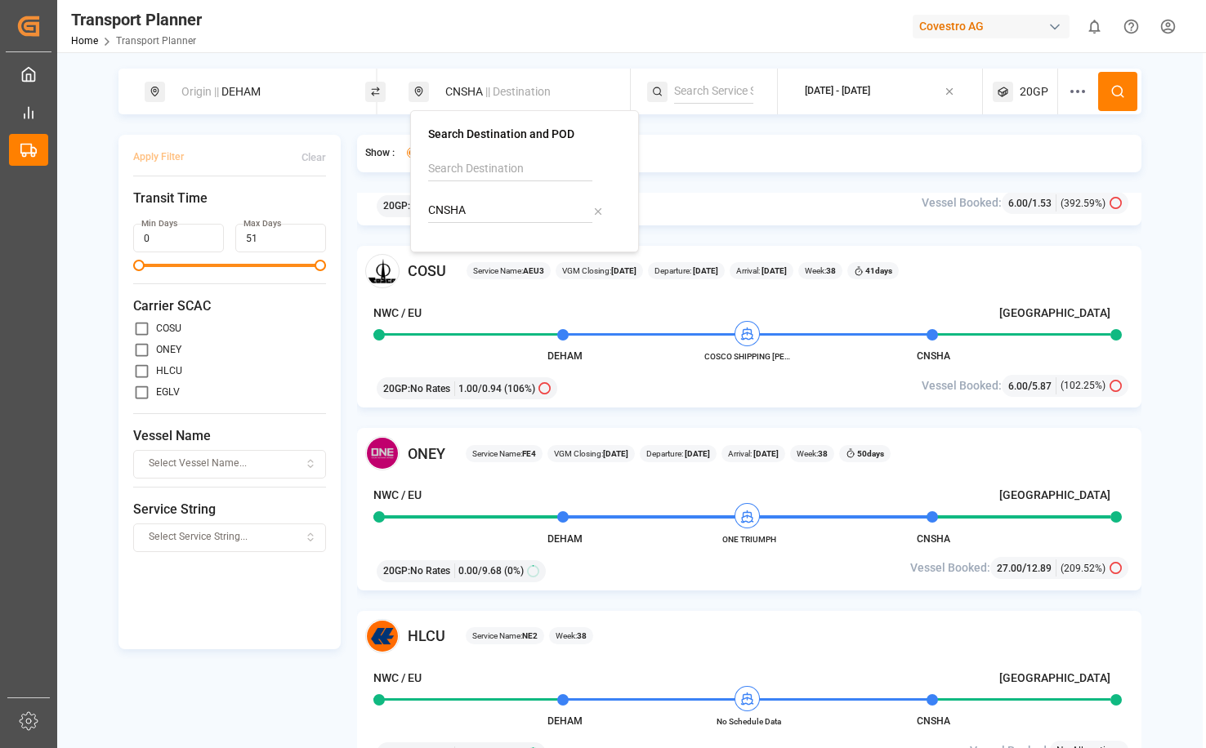
click at [596, 207] on icon at bounding box center [597, 211] width 11 height 11
click at [467, 172] on input at bounding box center [510, 169] width 164 height 25
click at [498, 214] on span "Wilmington" at bounding box center [477, 213] width 57 height 13
type input "Wilmington"
click at [1028, 94] on span "20GP" at bounding box center [1034, 91] width 29 height 17
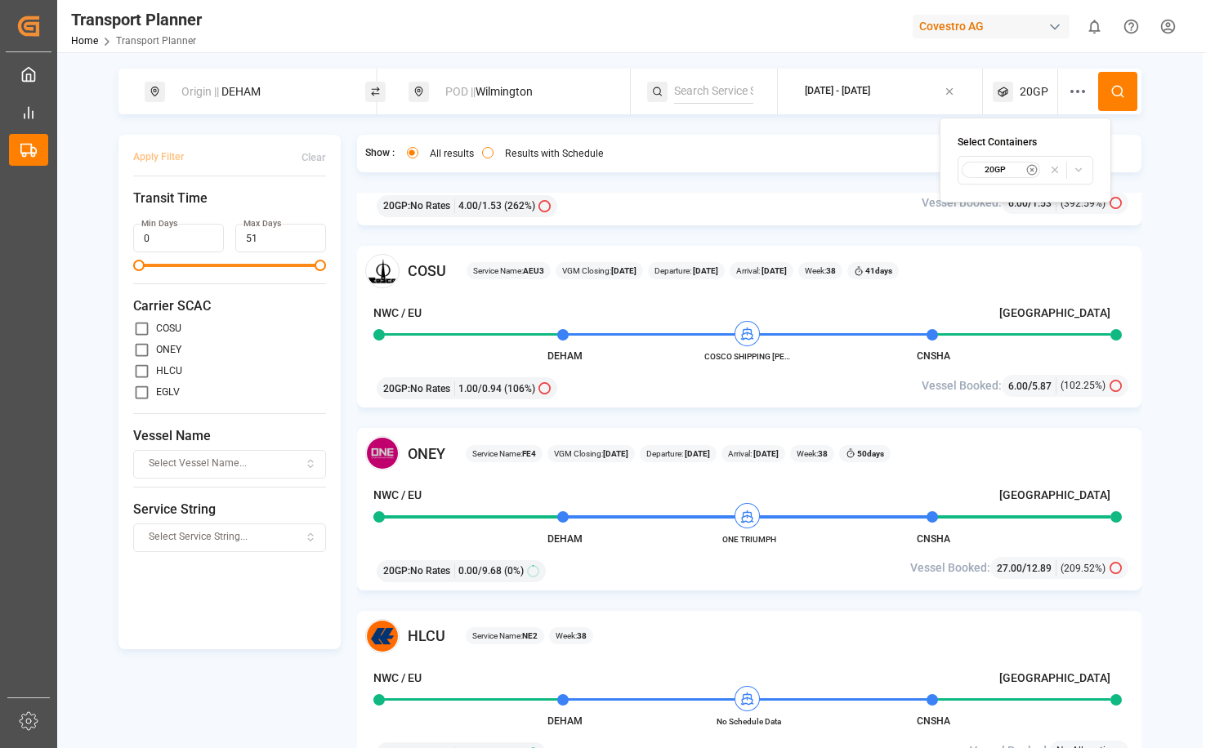
click at [1078, 170] on icon "button" at bounding box center [1078, 169] width 11 height 11
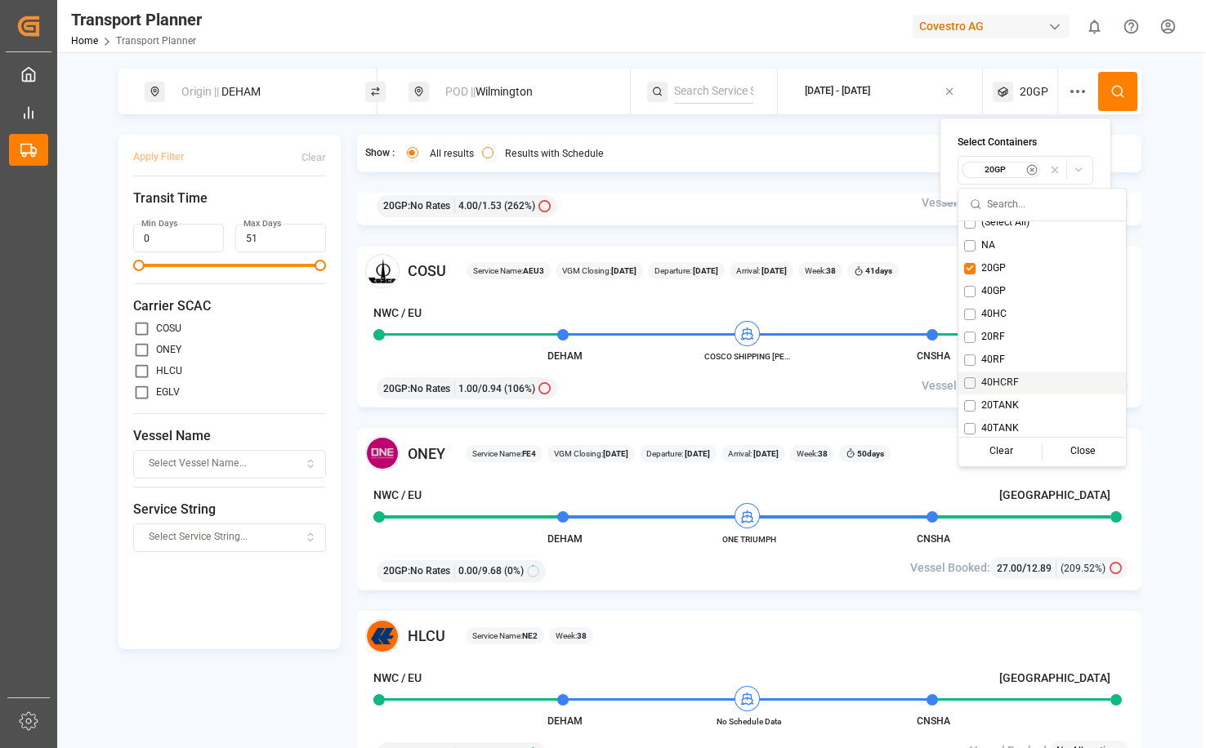
scroll to position [13, 0]
click at [1005, 266] on span "20GP" at bounding box center [993, 265] width 25 height 15
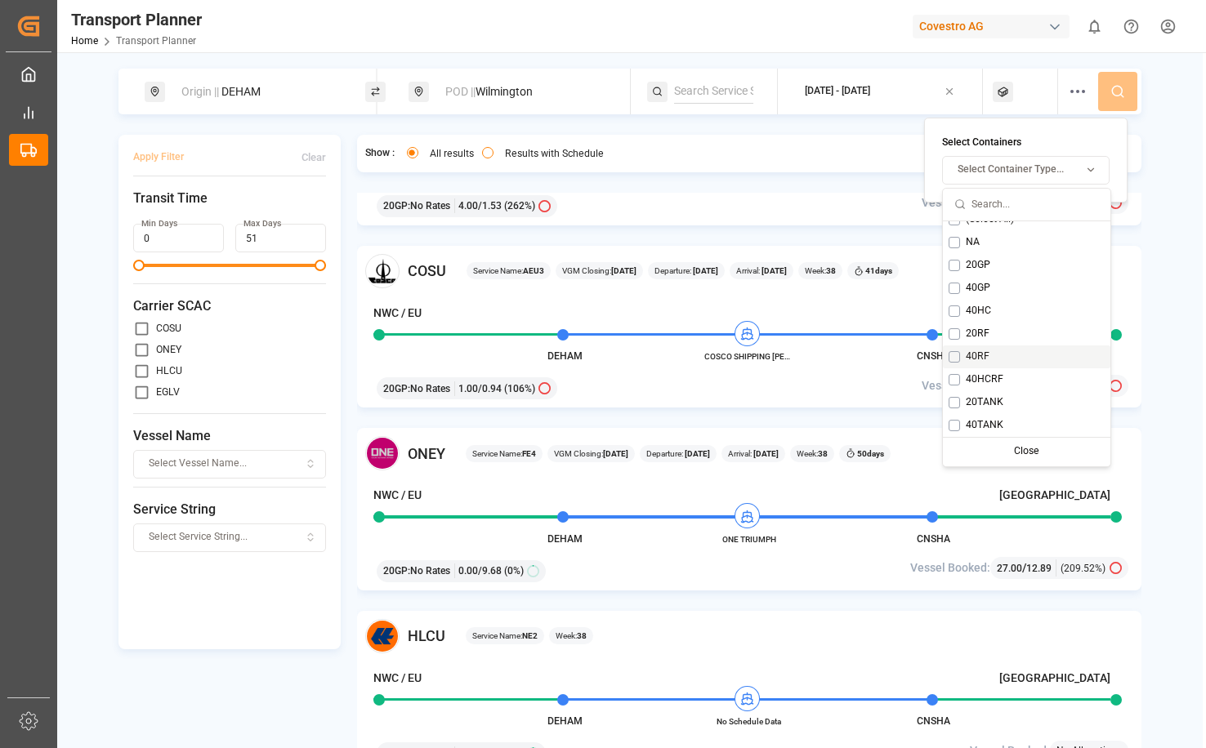
click at [962, 359] on div "40RF" at bounding box center [1026, 357] width 167 height 23
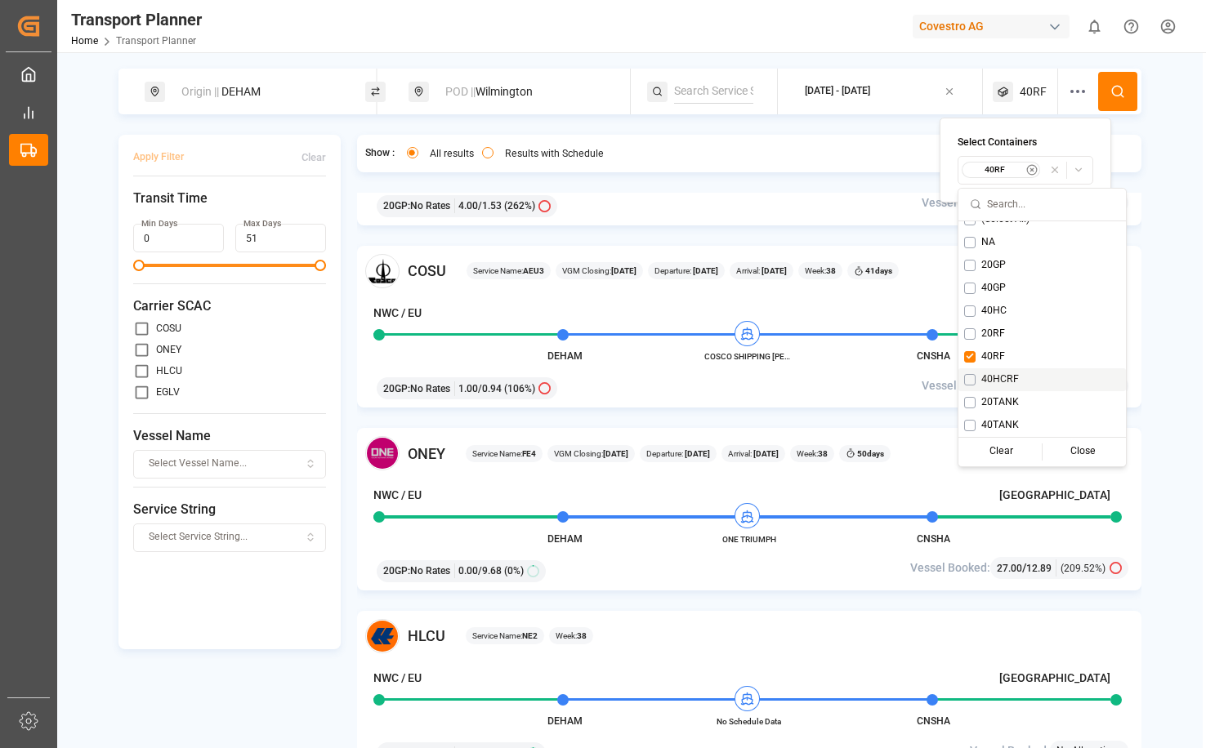
click at [970, 381] on button "Suggestions" at bounding box center [969, 379] width 11 height 11
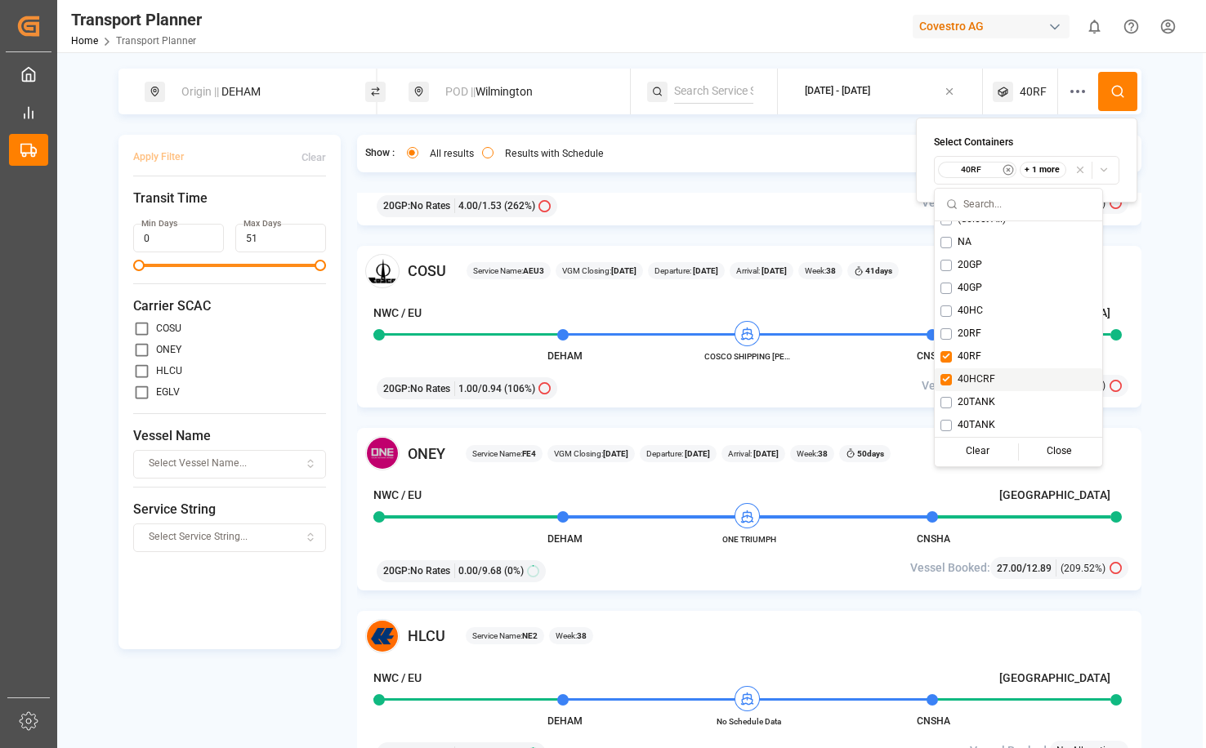
click at [967, 374] on span "40HCRF" at bounding box center [977, 380] width 38 height 15
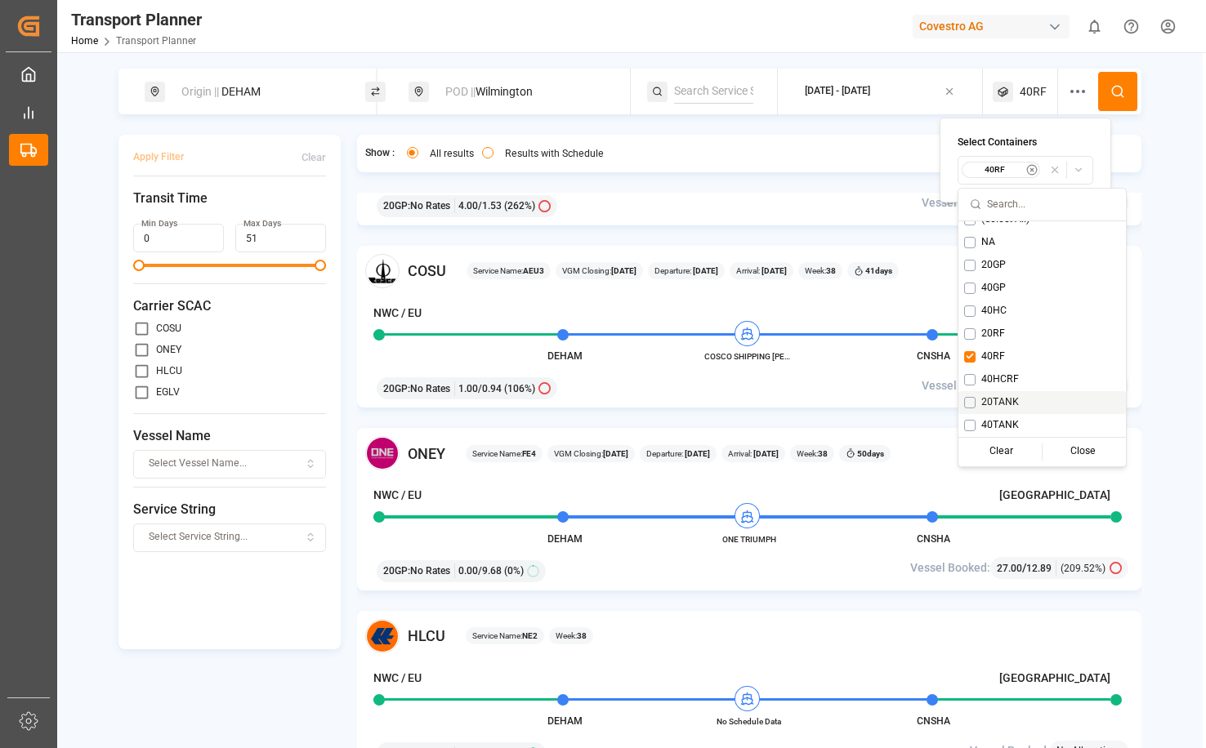
click at [1155, 320] on div "Origin || DEHAM POD || [GEOGRAPHIC_DATA] [DATE] - [DATE] 40RF Apply Filter Clea…" at bounding box center [629, 430] width 1145 height 723
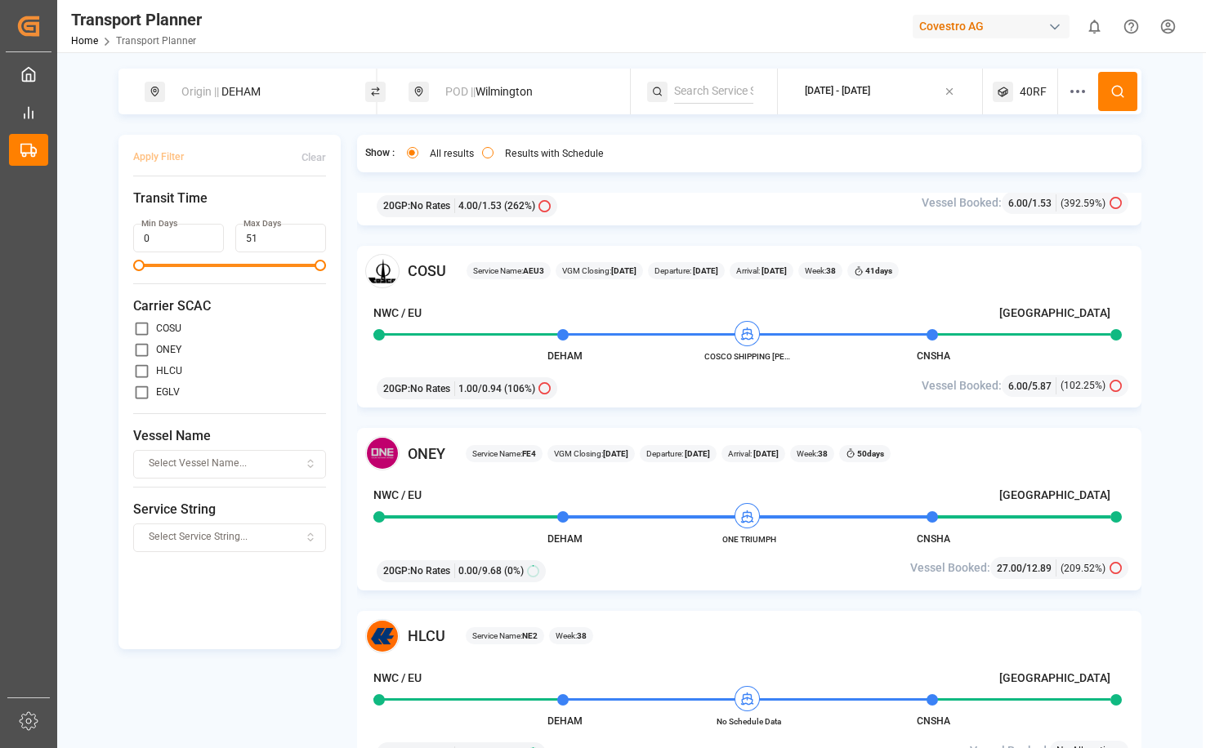
click at [294, 82] on div "Origin || DEHAM" at bounding box center [260, 92] width 176 height 30
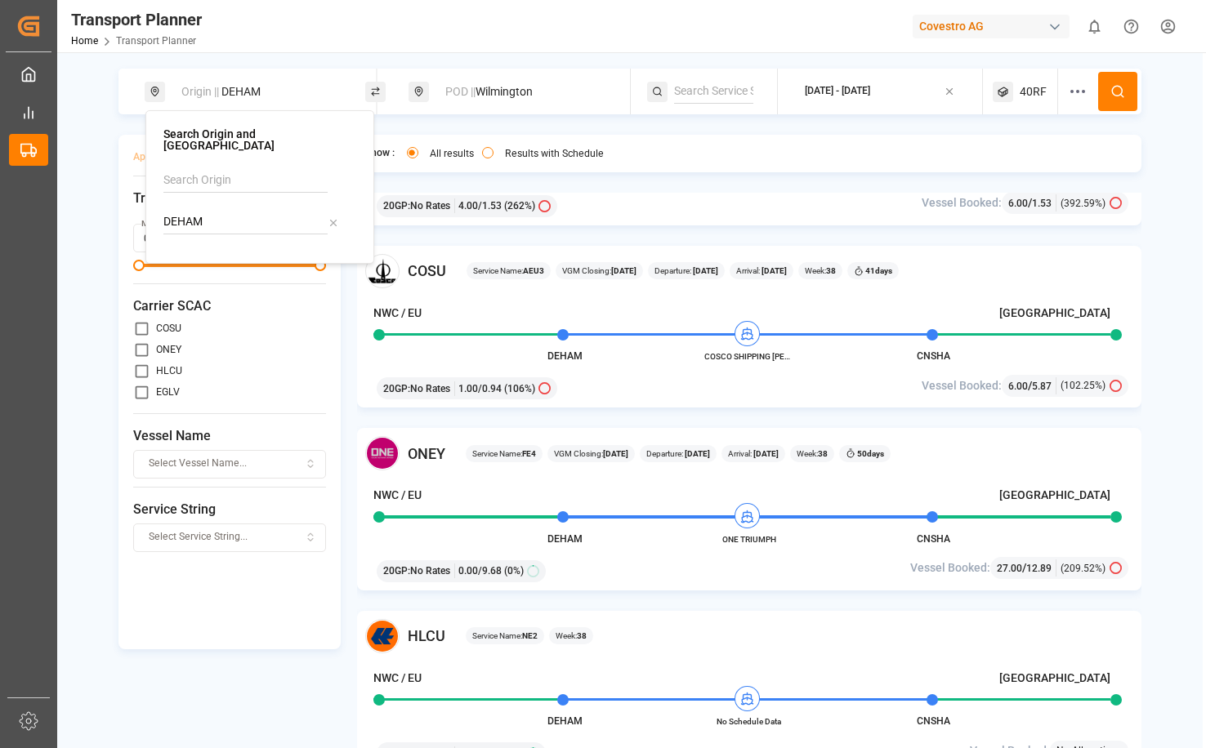
click at [329, 217] on icon at bounding box center [333, 222] width 11 height 11
click at [247, 172] on input at bounding box center [245, 180] width 164 height 25
click at [293, 217] on div "NWC / EU" at bounding box center [263, 225] width 159 height 17
type input "NWC / EU"
click at [1168, 129] on div "NWC / EU || POL POD || [GEOGRAPHIC_DATA] [DATE] - [DATE] 40RF Apply Filter Clea…" at bounding box center [629, 430] width 1145 height 723
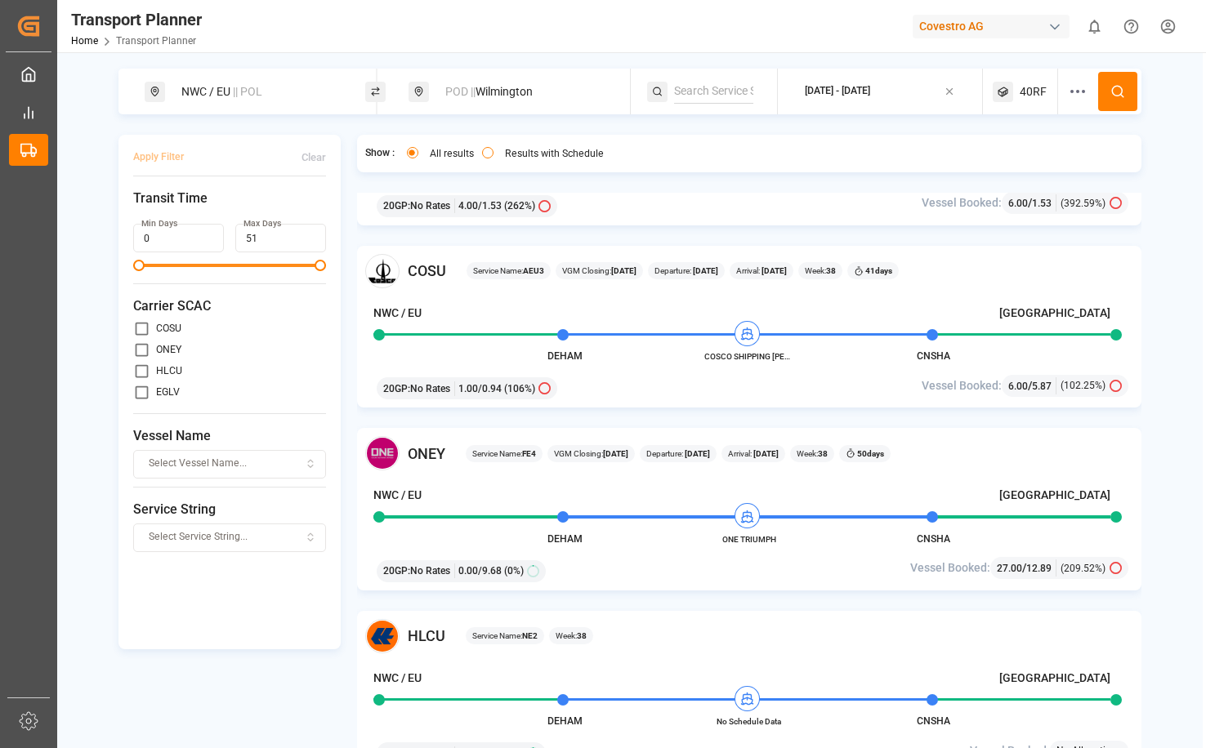
click at [1114, 84] on icon at bounding box center [1117, 91] width 15 height 15
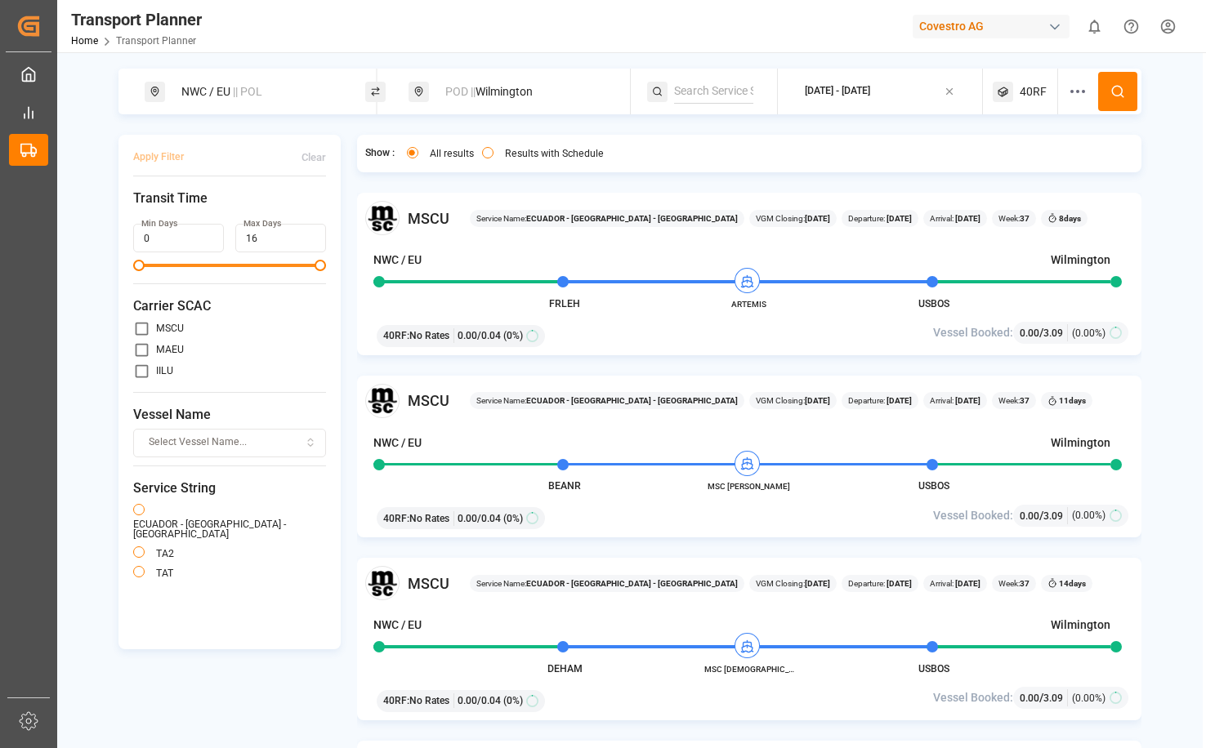
click at [1038, 93] on span "40RF" at bounding box center [1033, 91] width 27 height 17
click at [1080, 172] on icon "button" at bounding box center [1078, 169] width 11 height 11
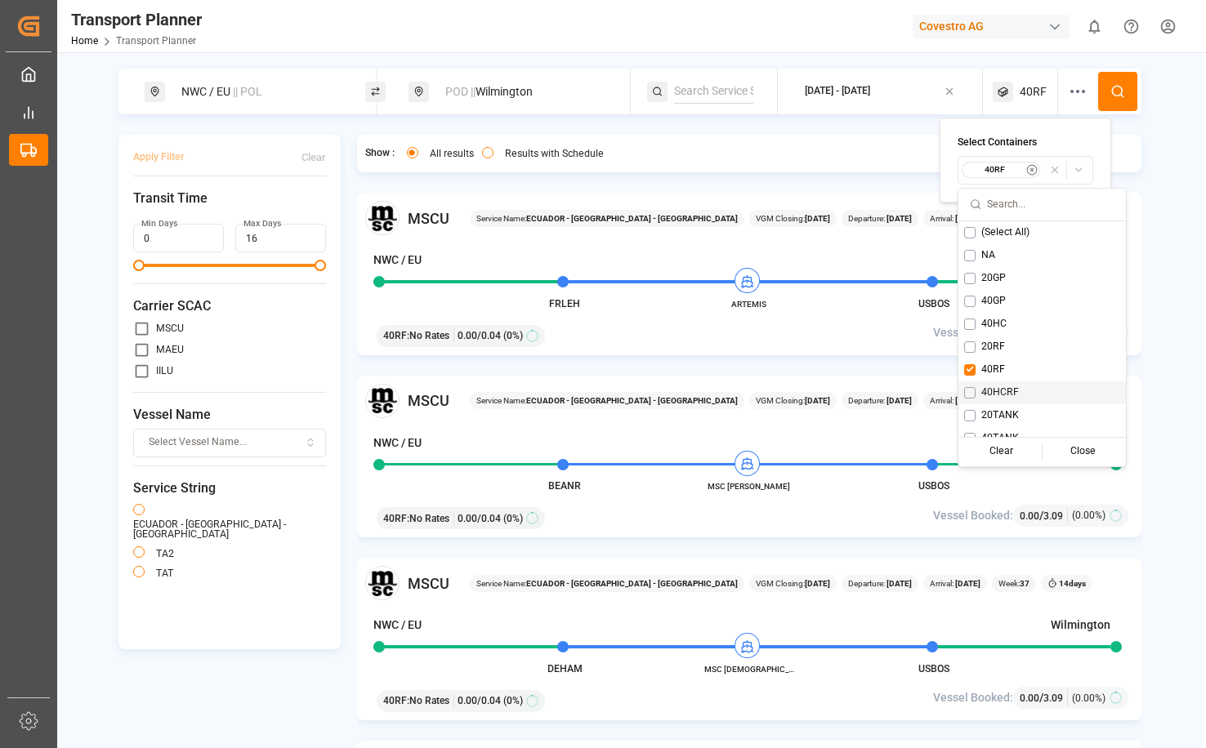
click at [1038, 395] on div "40HCRF" at bounding box center [1041, 393] width 167 height 23
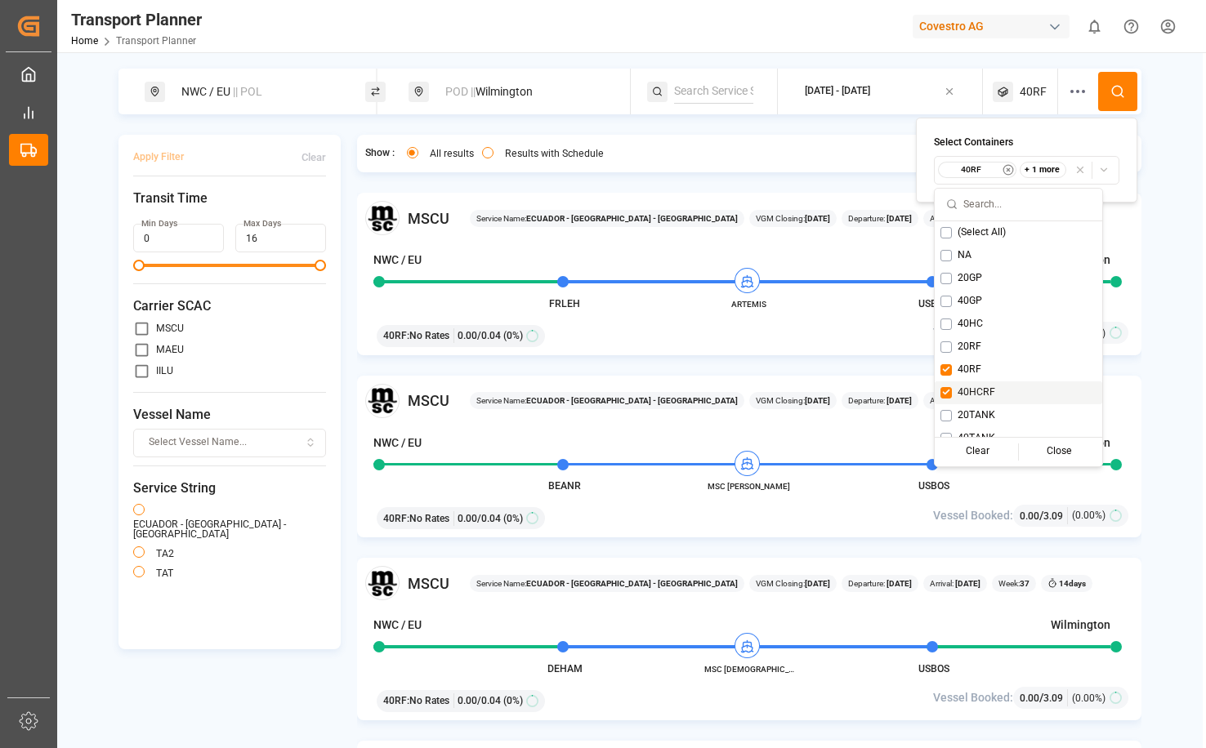
click at [1010, 382] on div "40HCRF" at bounding box center [1018, 393] width 167 height 23
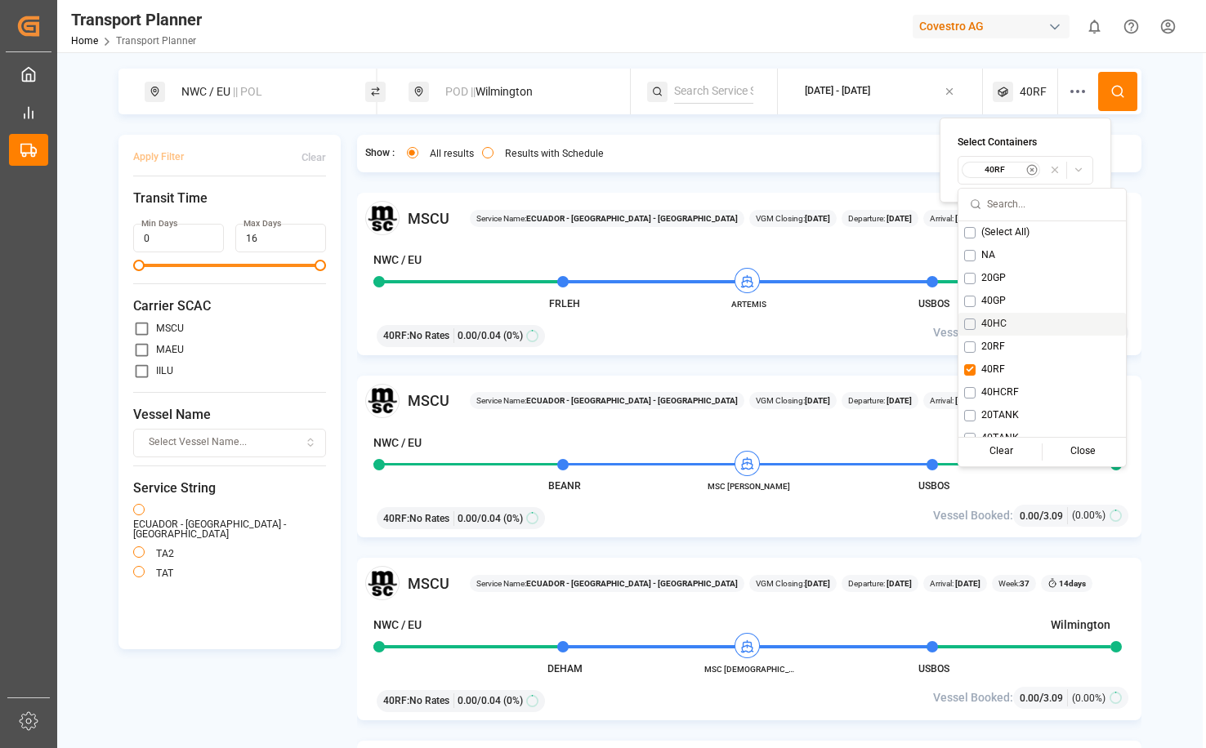
click at [1172, 275] on div "NWC / EU || POL POD || [GEOGRAPHIC_DATA] [DATE] - [DATE] 40RF Apply Filter Clea…" at bounding box center [629, 430] width 1145 height 723
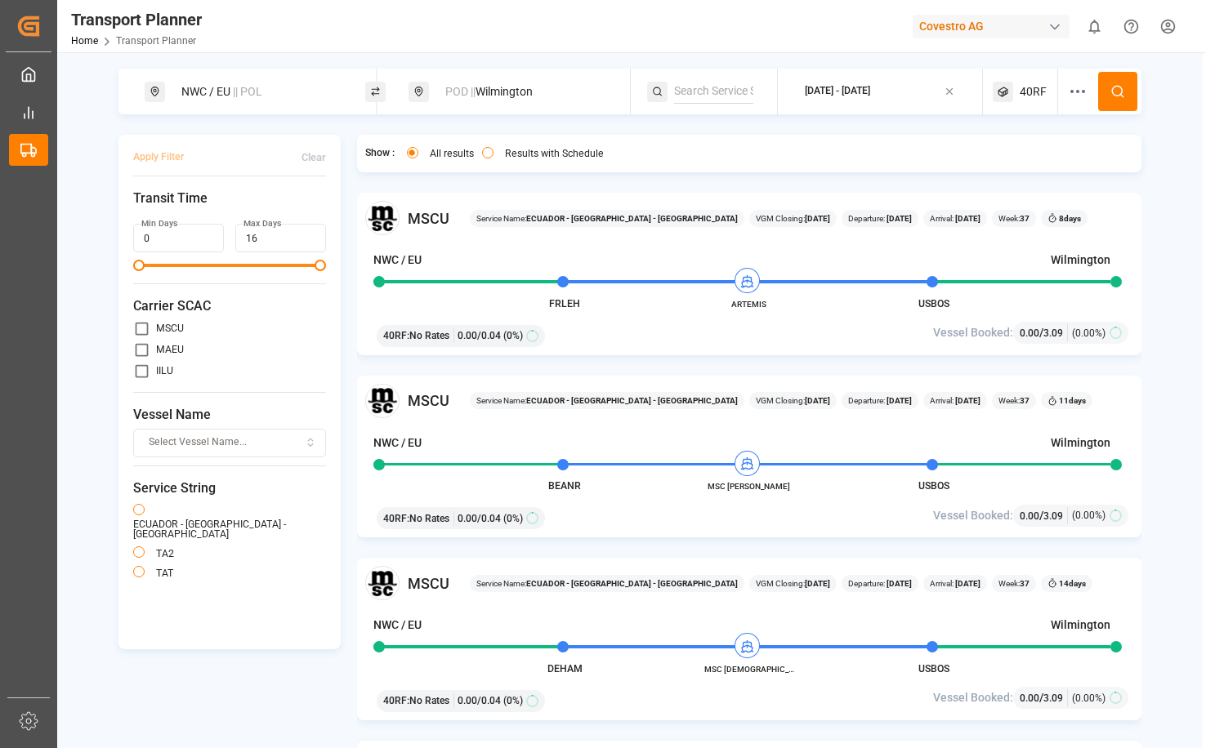
click at [1028, 86] on span "40RF" at bounding box center [1033, 91] width 27 height 17
click at [1073, 166] on icon "button" at bounding box center [1078, 169] width 11 height 11
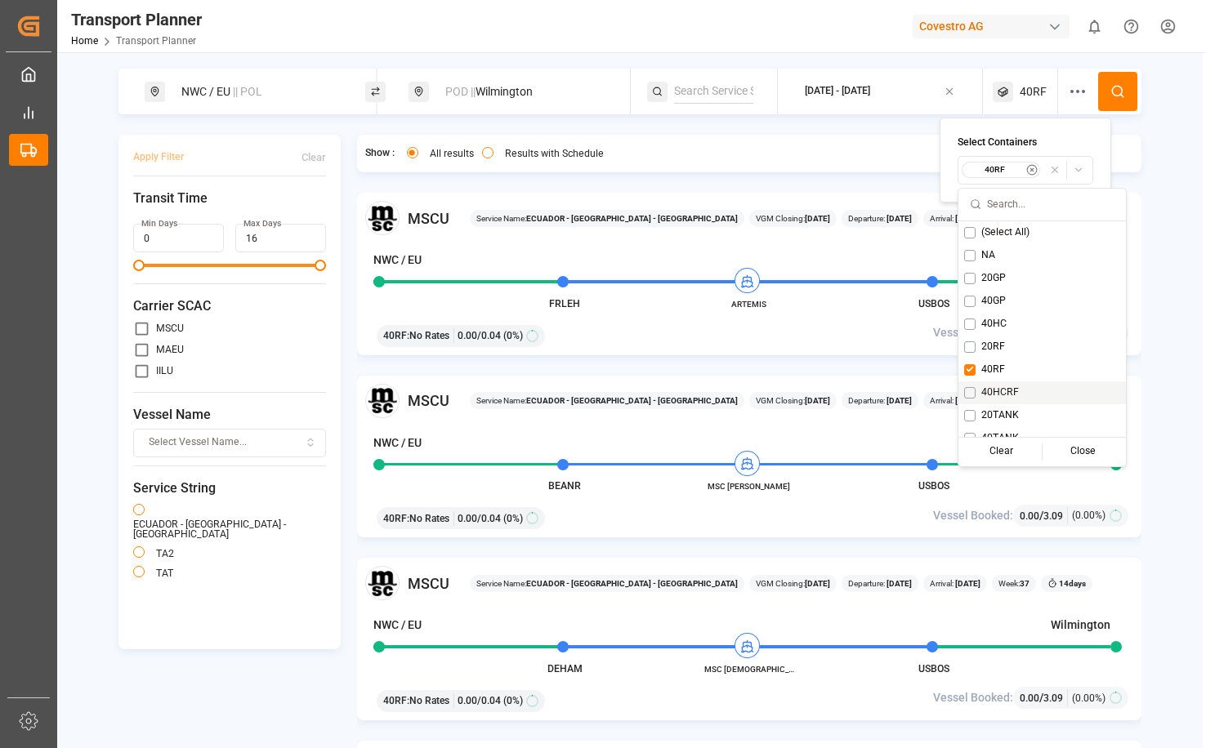
click at [1003, 389] on span "40HCRF" at bounding box center [1000, 393] width 38 height 15
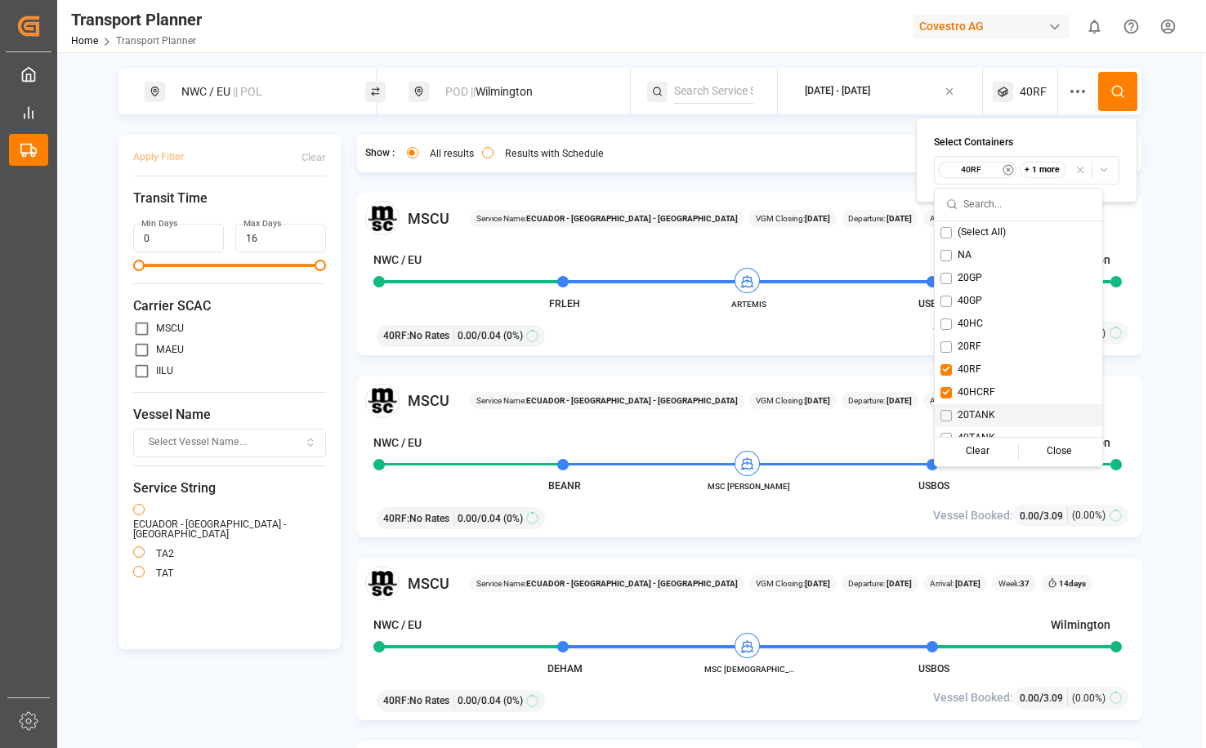
drag, startPoint x: 1178, startPoint y: 267, endPoint x: 1178, endPoint y: 126, distance: 141.3
click at [1178, 265] on div "NWC / EU || POL POD || [GEOGRAPHIC_DATA] [DATE] - [DATE] 40RF Apply Filter Clea…" at bounding box center [629, 430] width 1145 height 723
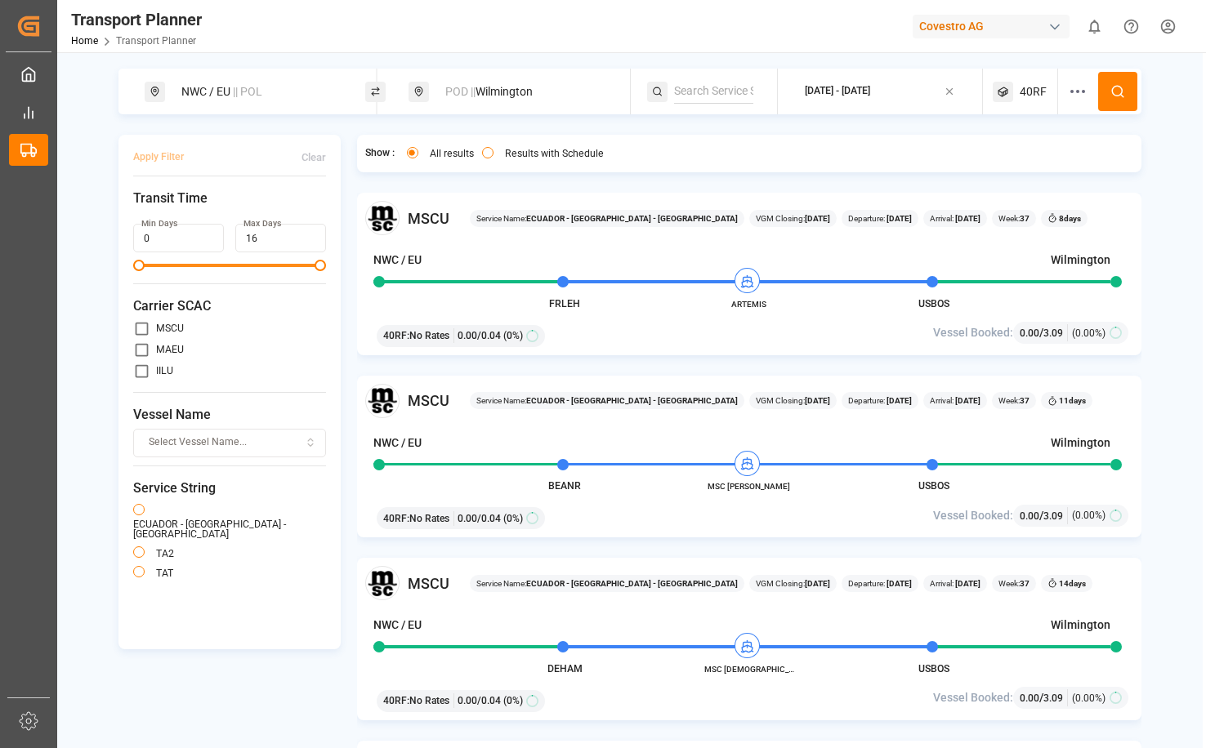
click at [1128, 92] on button at bounding box center [1117, 91] width 39 height 39
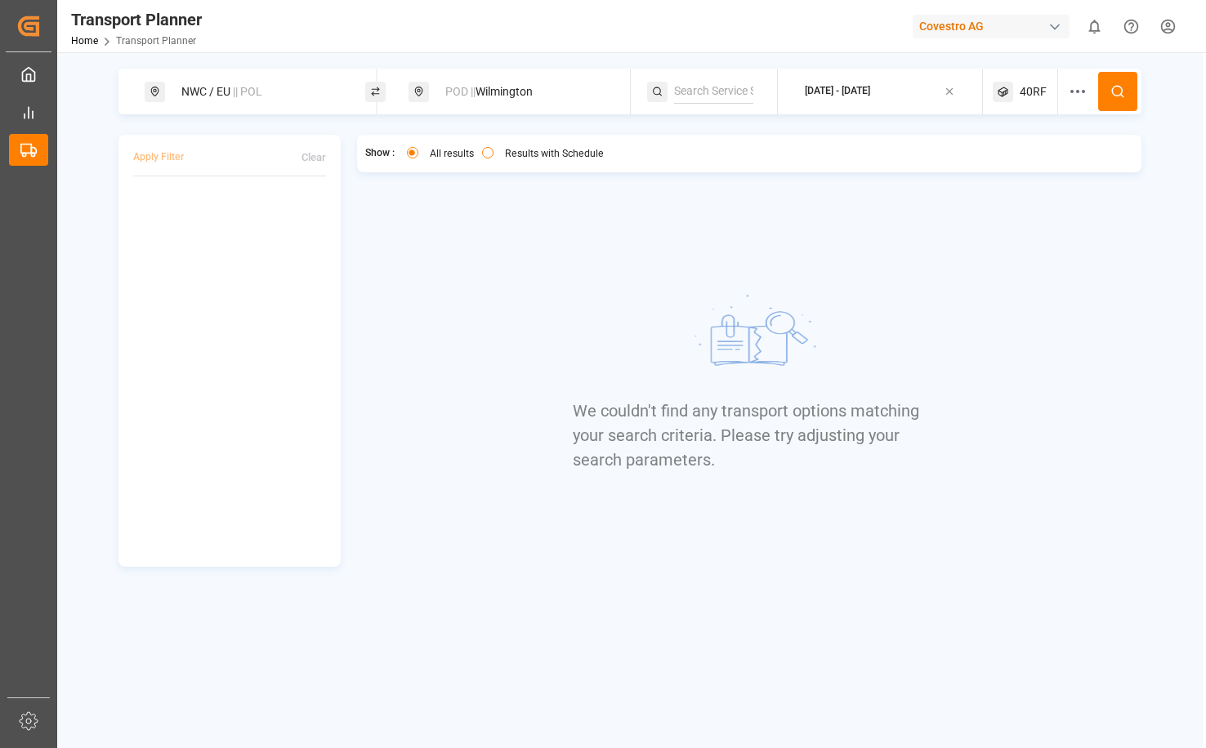
click at [1035, 92] on span "40RF" at bounding box center [1033, 91] width 27 height 17
click at [1110, 167] on div "button" at bounding box center [1092, 170] width 47 height 17
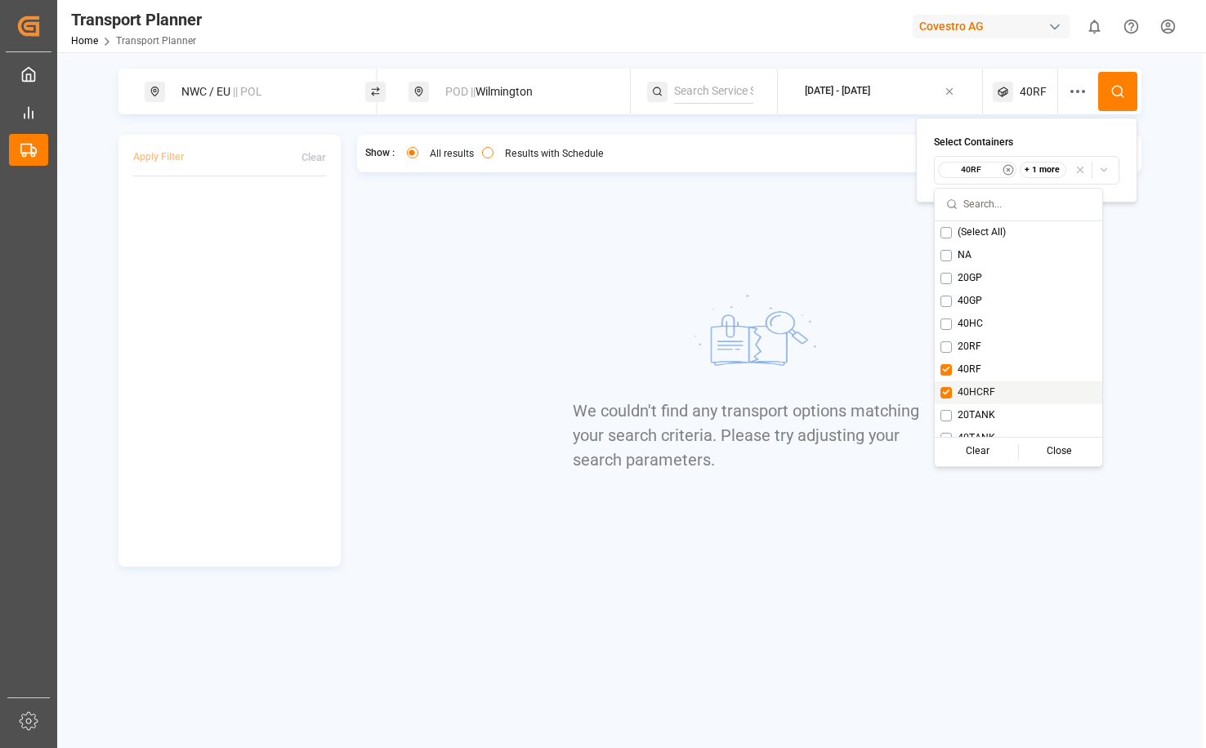
click at [982, 391] on span "40HCRF" at bounding box center [977, 393] width 38 height 15
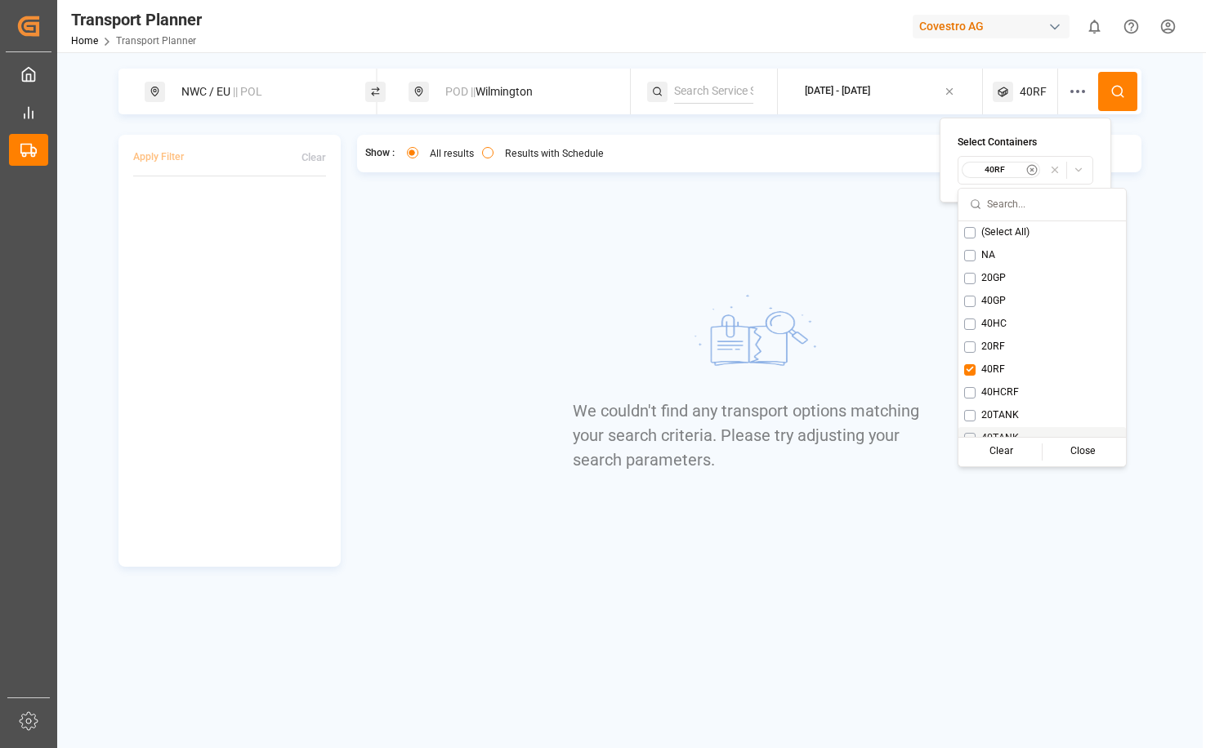
click at [1144, 302] on div "NWC / EU || POL POD || [GEOGRAPHIC_DATA] [DATE] - [DATE] 40RF Apply Filter Clea…" at bounding box center [629, 318] width 1145 height 498
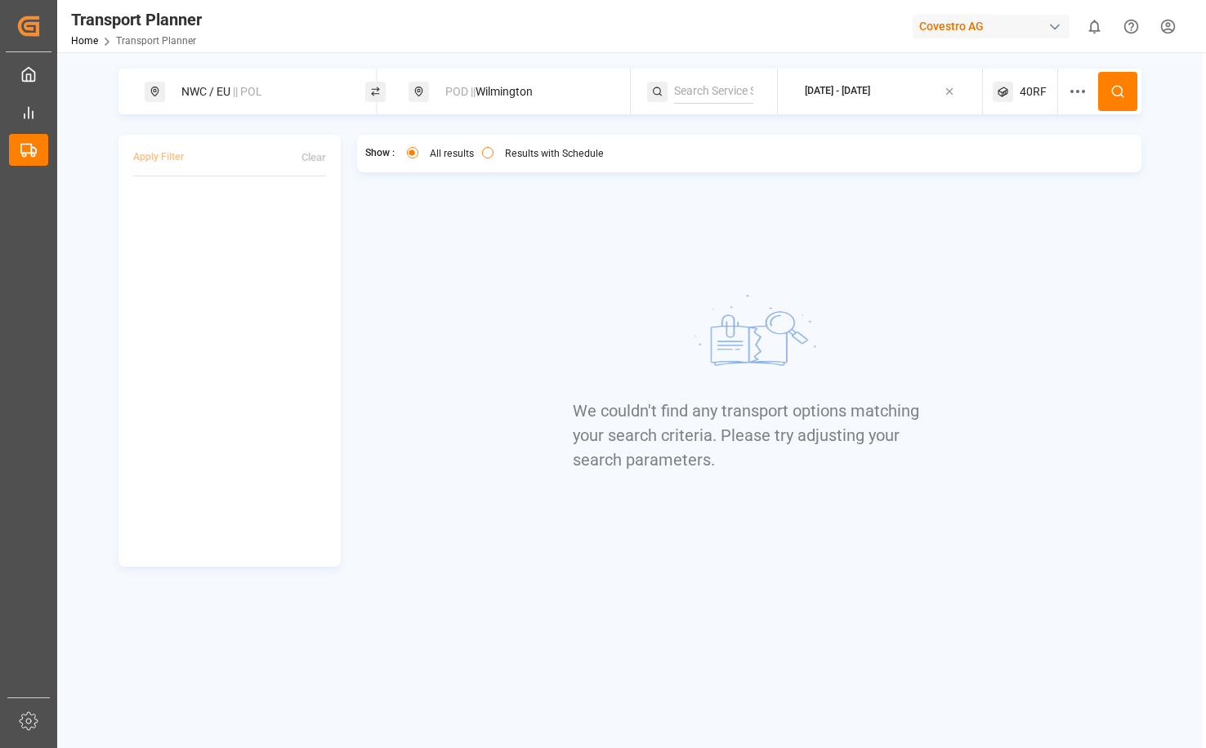
click at [1020, 92] on span "40RF" at bounding box center [1033, 91] width 27 height 17
click at [1075, 173] on icon "button" at bounding box center [1078, 169] width 11 height 11
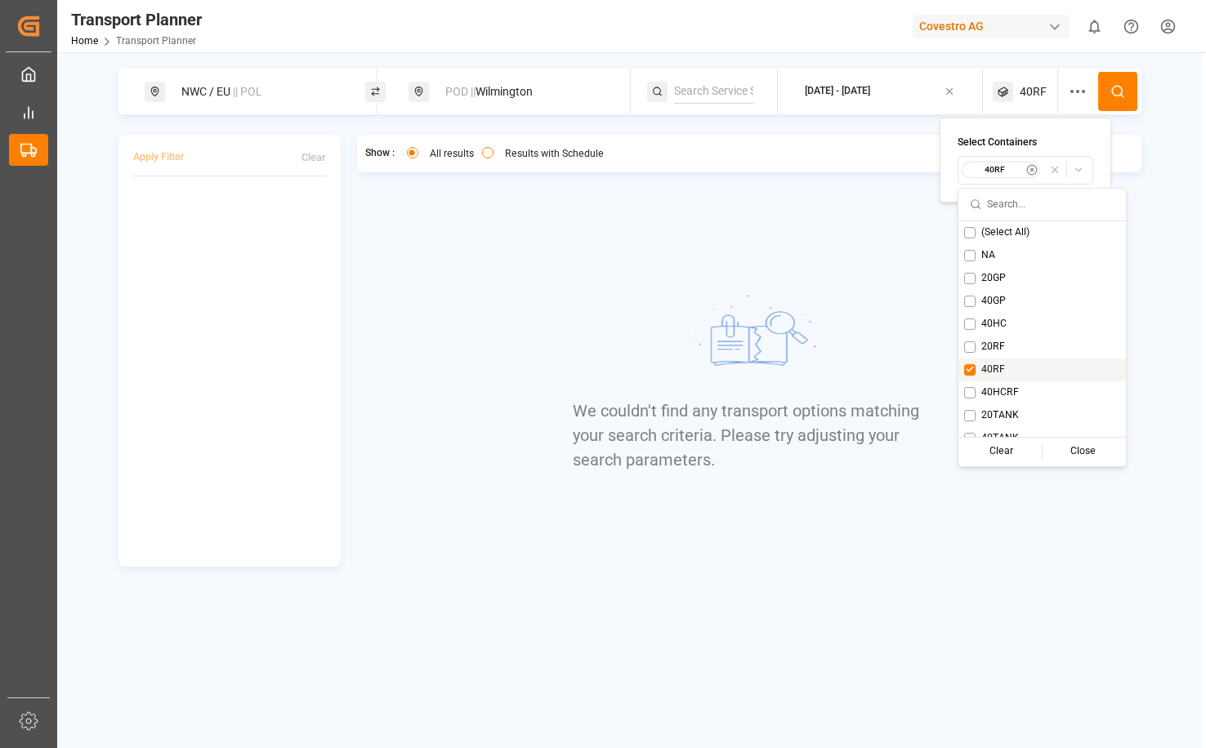
click at [1174, 304] on div "NWC / EU || POL POD || [GEOGRAPHIC_DATA] [DATE] - [DATE] 40RF Apply Filter Clea…" at bounding box center [629, 318] width 1145 height 498
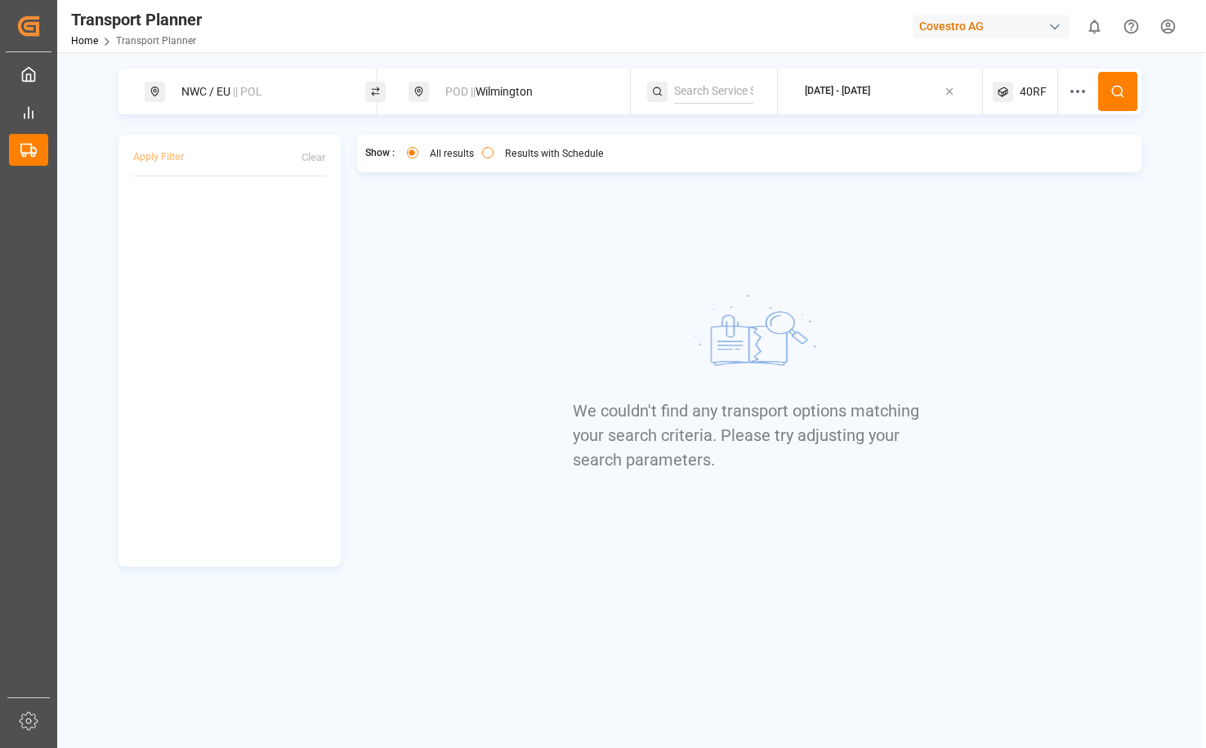
click at [1124, 94] on button at bounding box center [1117, 91] width 39 height 39
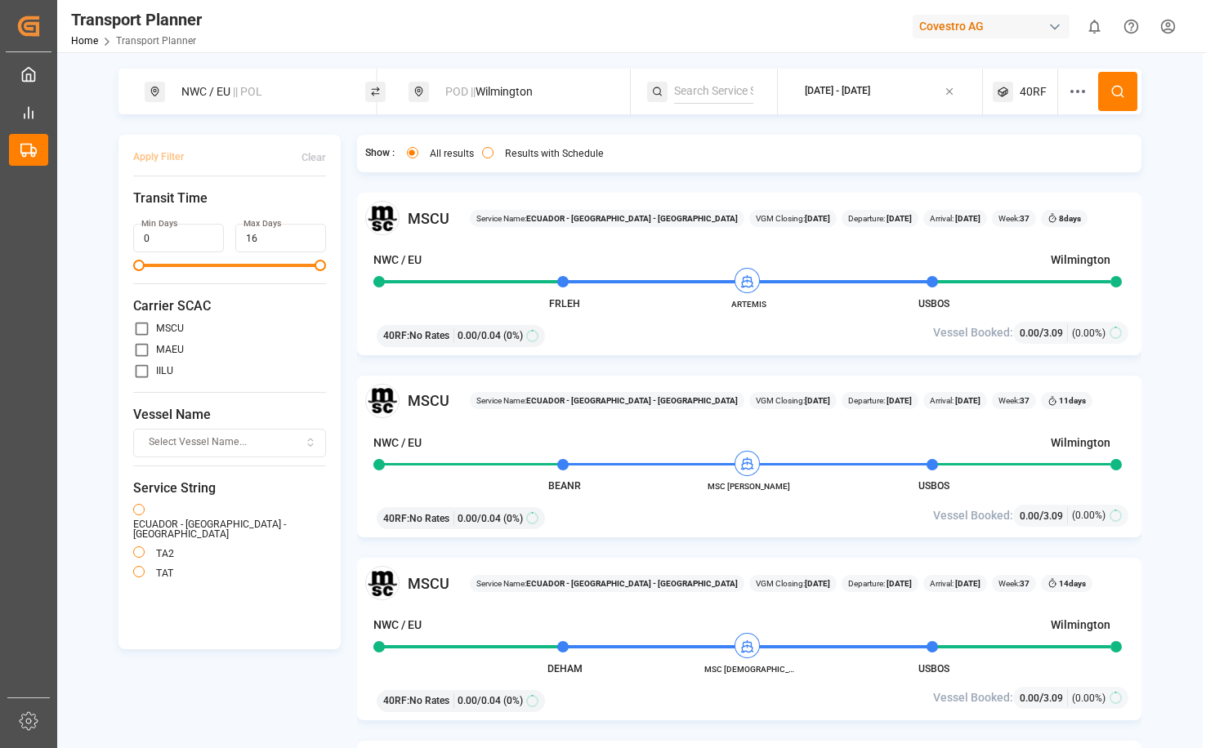
click at [1179, 199] on div "NWC / EU || POL POD || [GEOGRAPHIC_DATA] [DATE] - [DATE] 40RF Apply Filter Clea…" at bounding box center [629, 430] width 1145 height 723
click at [1021, 97] on span "40RF" at bounding box center [1033, 91] width 27 height 17
click at [1074, 169] on icon "button" at bounding box center [1078, 169] width 11 height 11
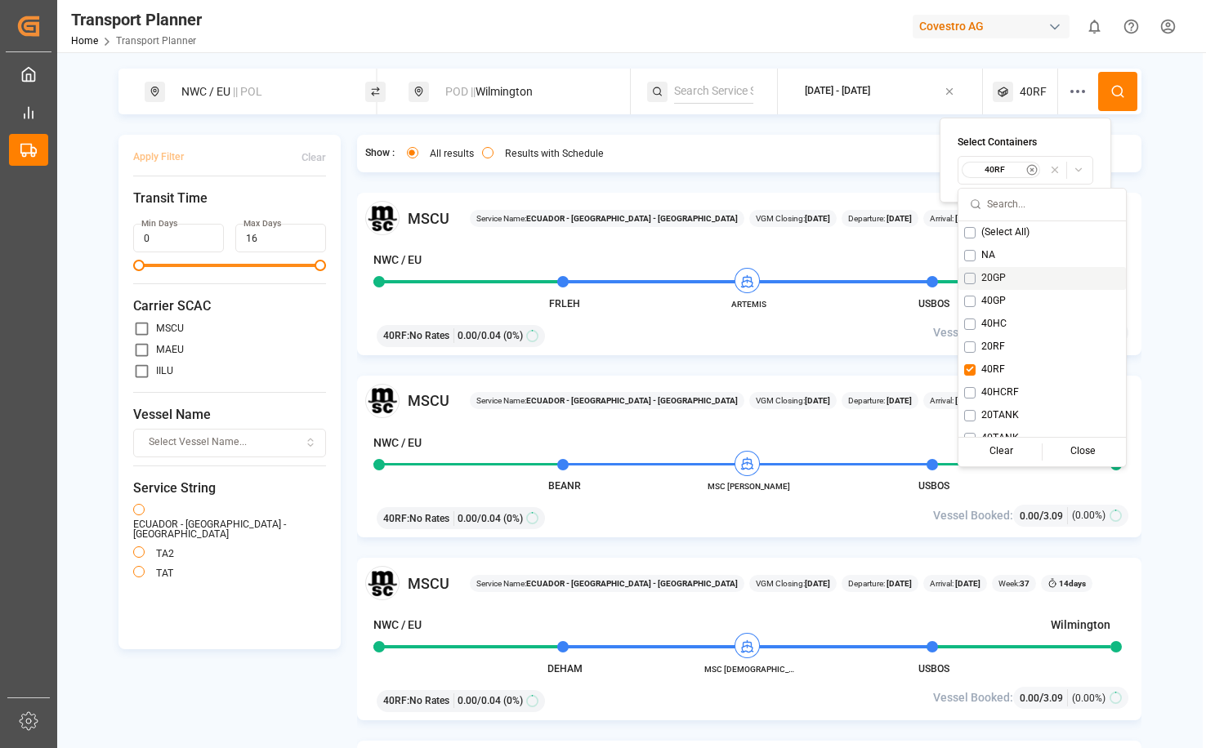
click at [1010, 275] on div "20GP" at bounding box center [1041, 278] width 167 height 23
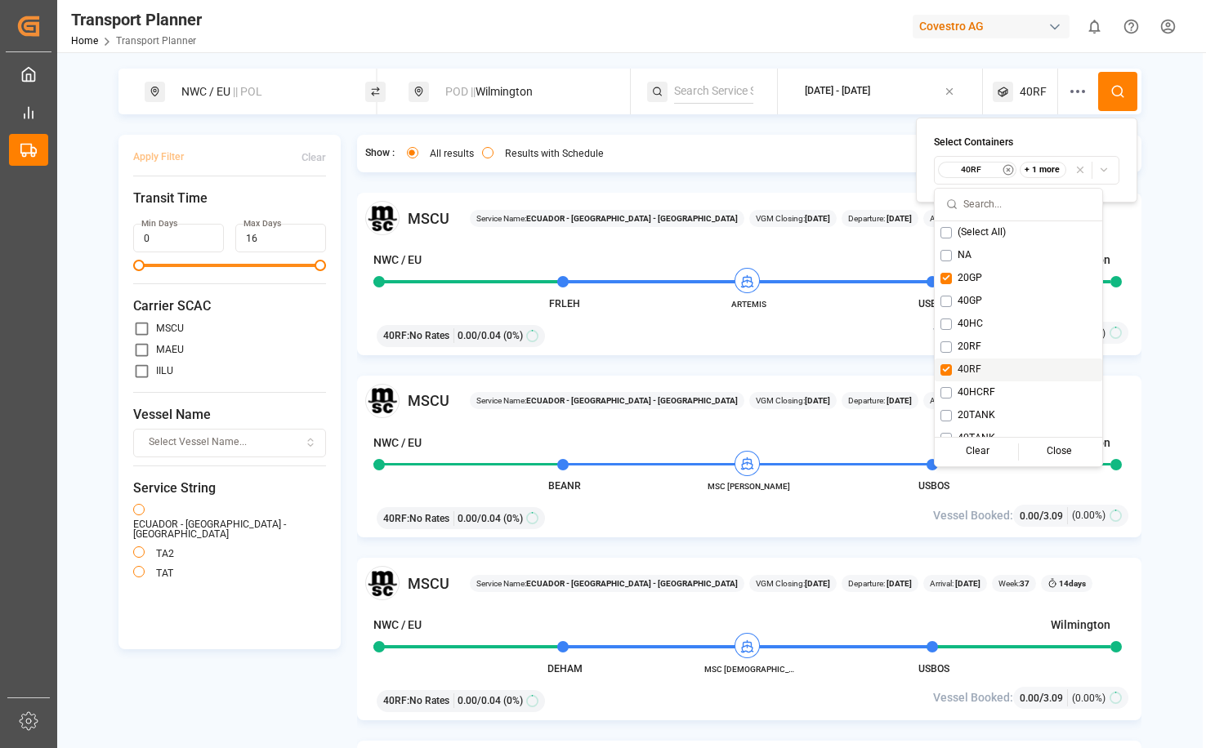
click at [980, 369] on span "40RF" at bounding box center [970, 370] width 24 height 15
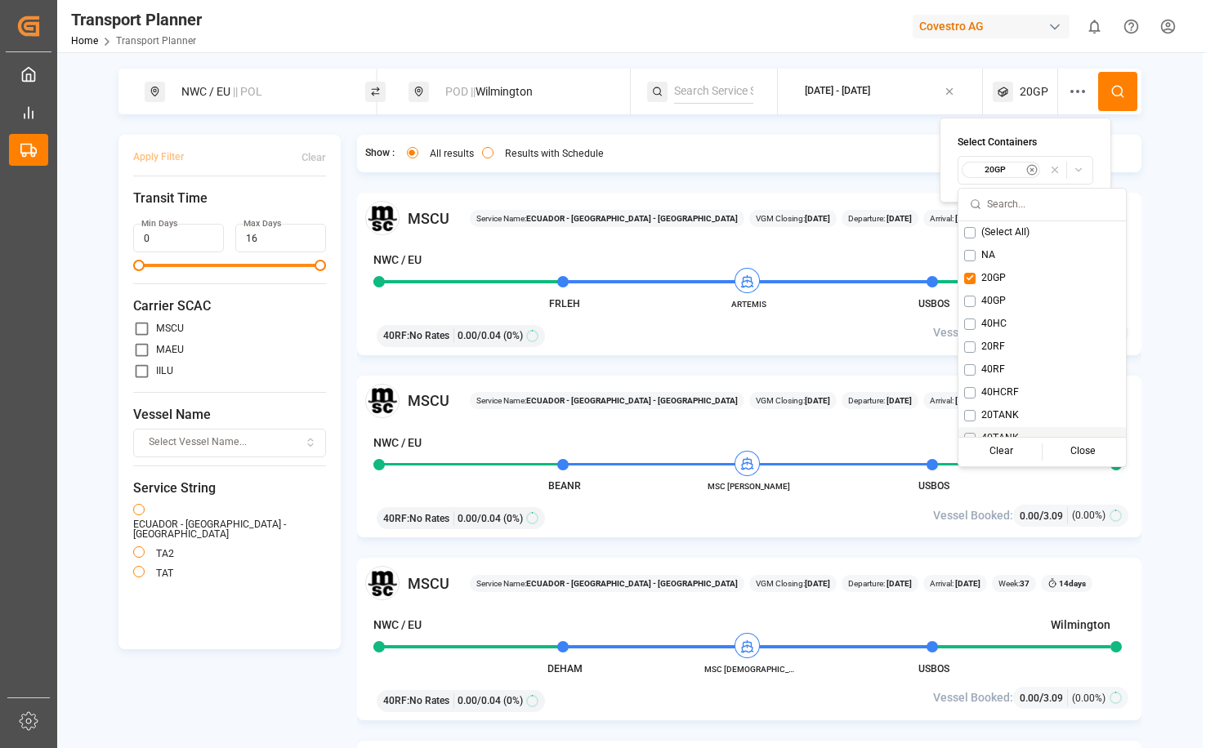
drag, startPoint x: 1153, startPoint y: 346, endPoint x: 1155, endPoint y: 336, distance: 10.9
click at [1154, 346] on div "NWC / EU || POL POD || [GEOGRAPHIC_DATA] [DATE] - [DATE] 20GP Apply Filter Clea…" at bounding box center [629, 430] width 1145 height 723
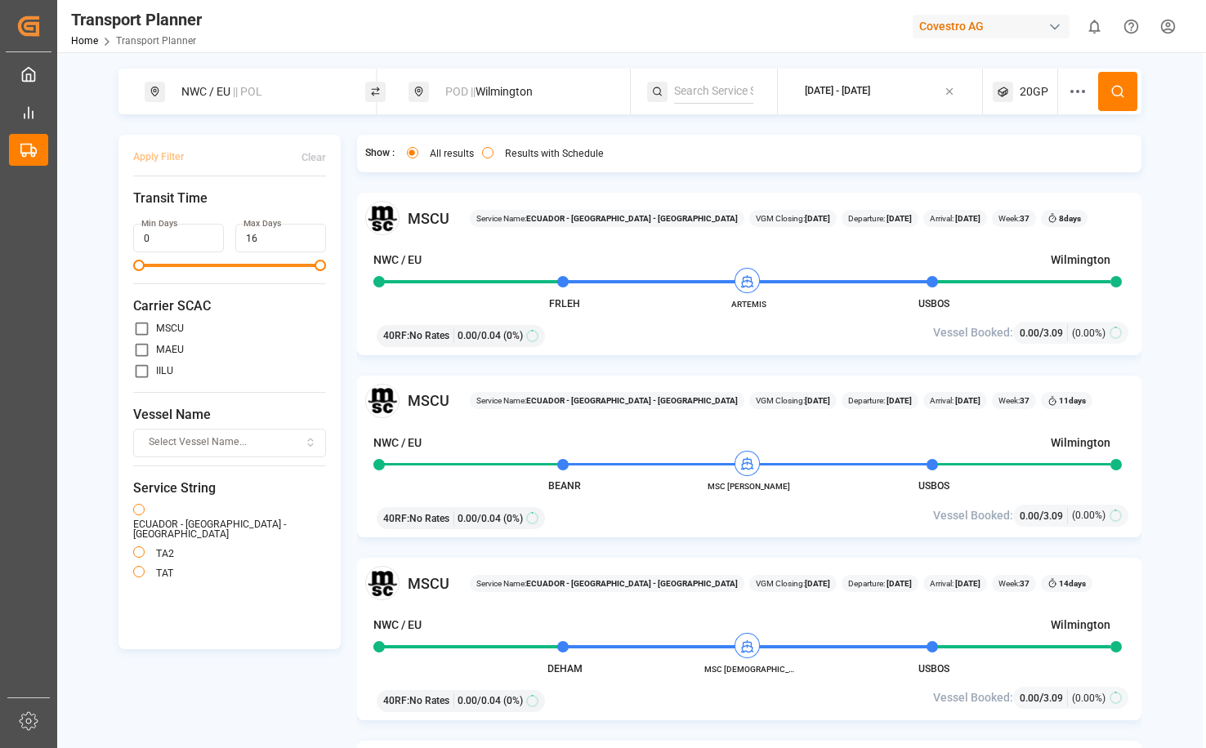
click at [1123, 86] on icon at bounding box center [1117, 91] width 15 height 15
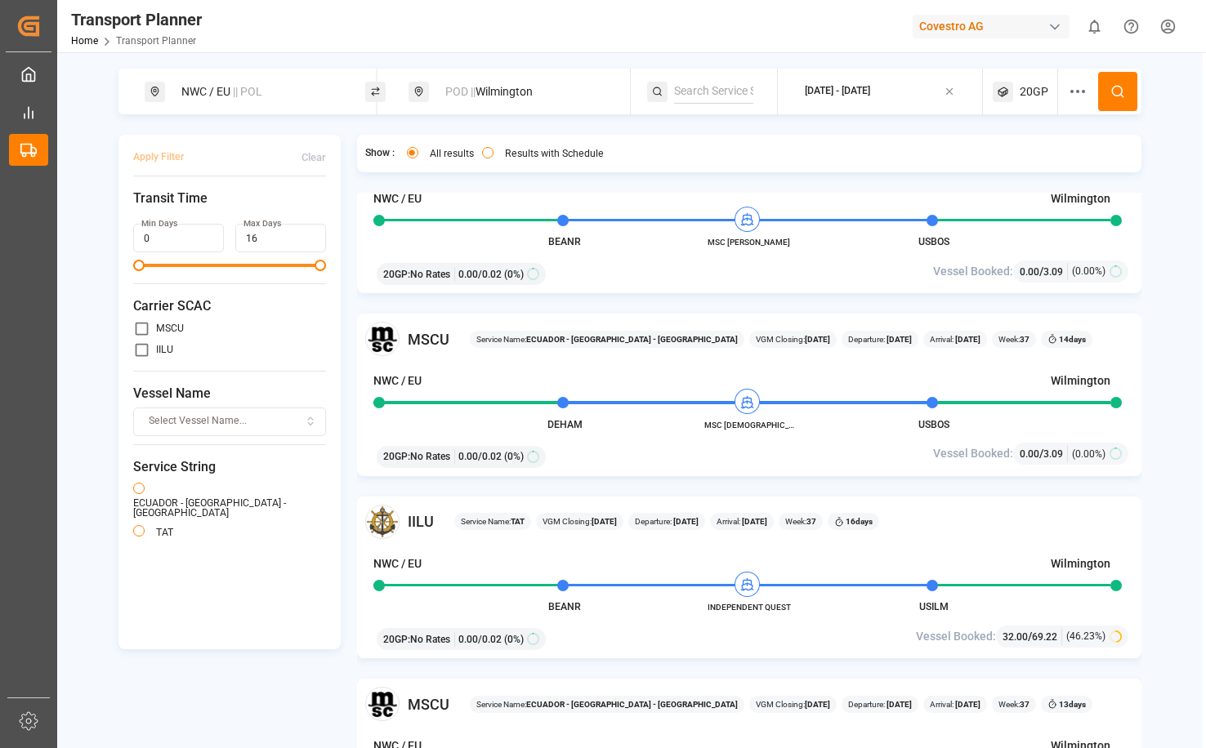
scroll to position [245, 0]
drag, startPoint x: 222, startPoint y: 92, endPoint x: 227, endPoint y: 101, distance: 11.0
click at [227, 99] on div "NWC / EU || POL" at bounding box center [260, 92] width 176 height 30
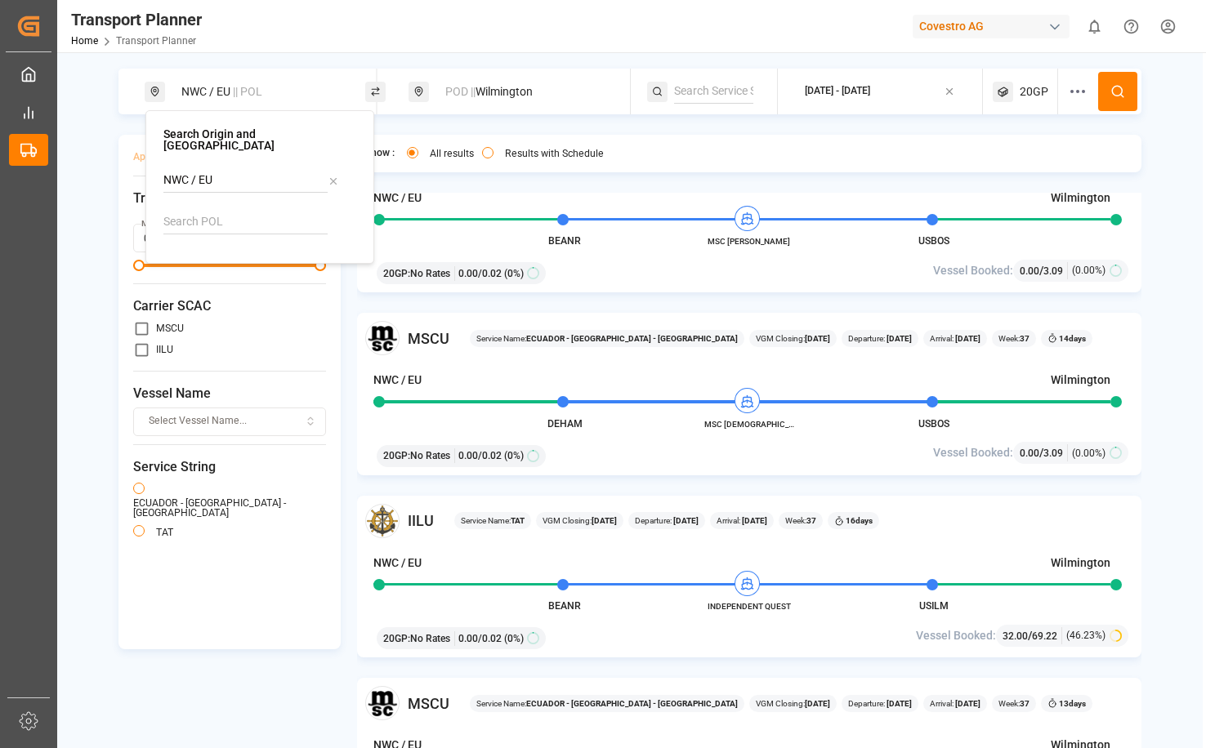
click at [335, 176] on icon at bounding box center [333, 181] width 11 height 11
click at [248, 213] on input at bounding box center [245, 222] width 164 height 25
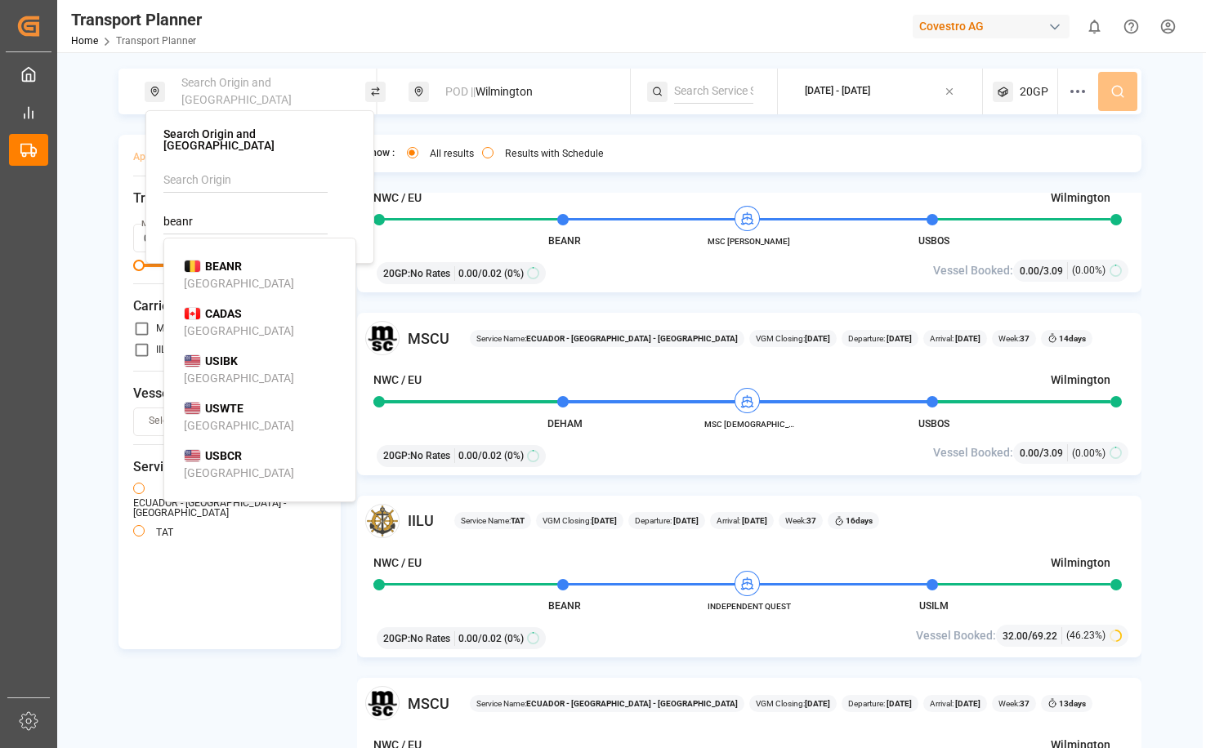
click at [284, 266] on div "BEANR [GEOGRAPHIC_DATA]" at bounding box center [263, 275] width 159 height 34
type input "BEANR"
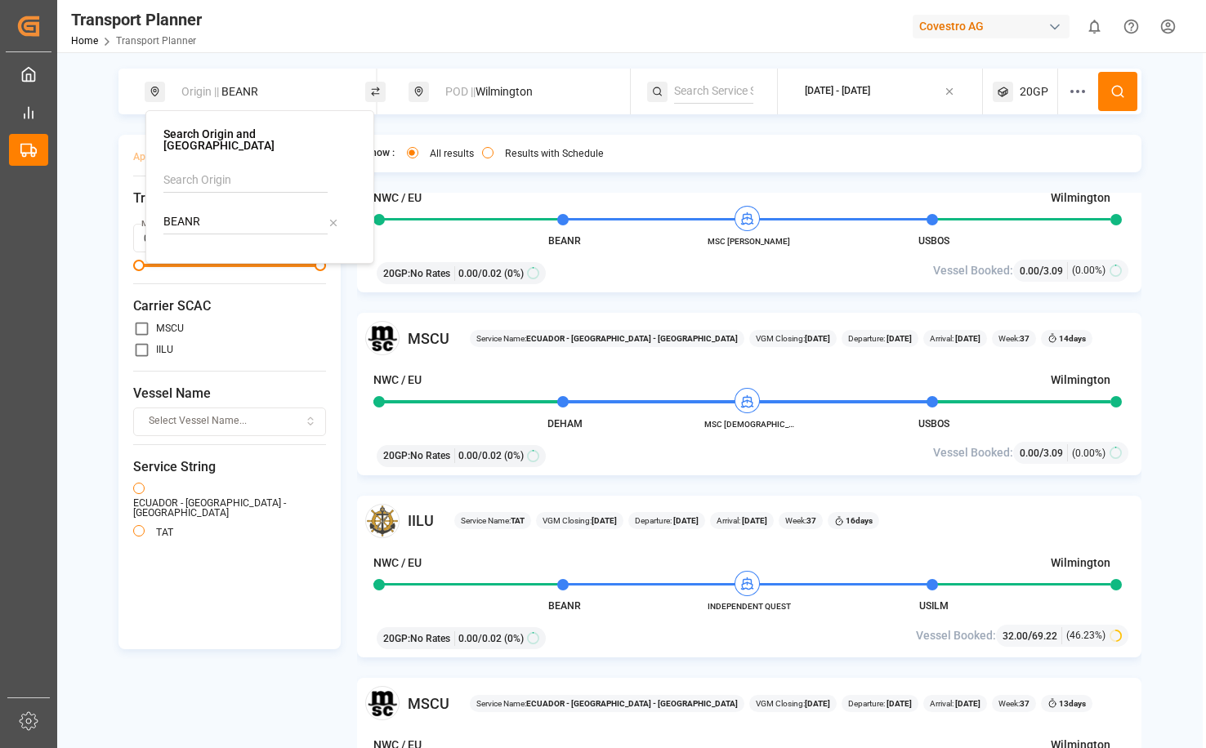
click at [1119, 87] on circle at bounding box center [1117, 91] width 10 height 10
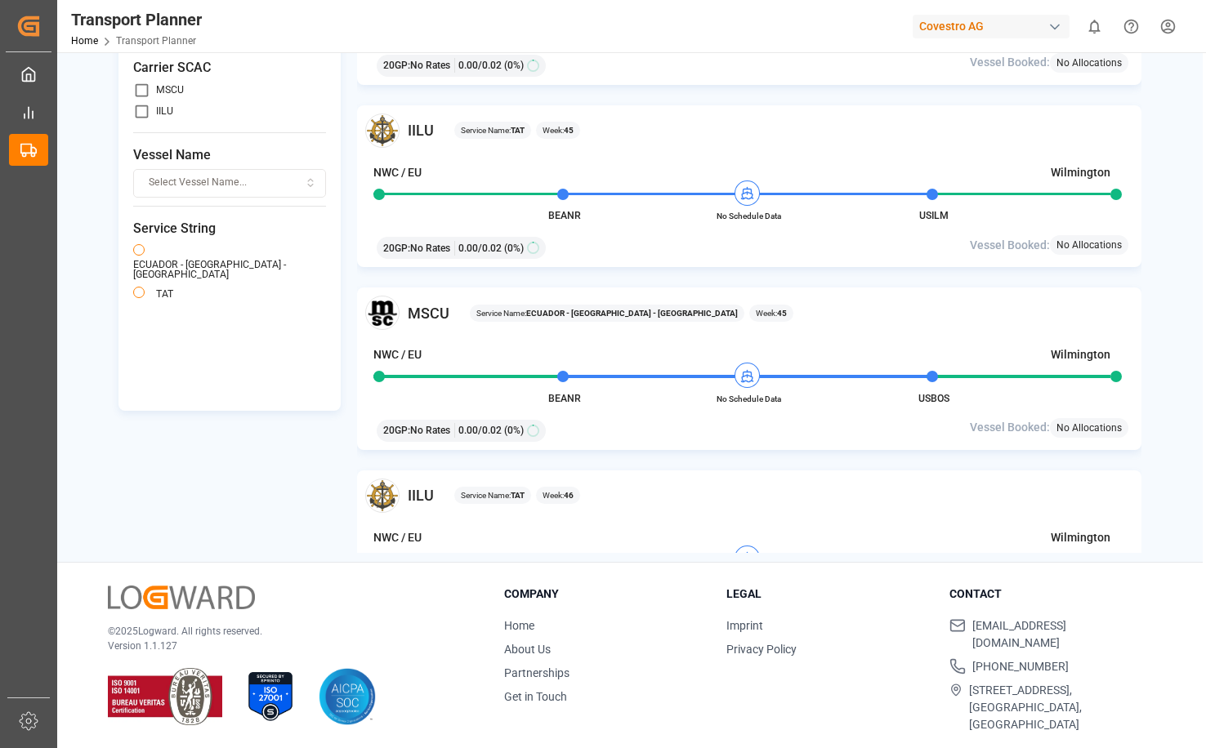
scroll to position [3082, 0]
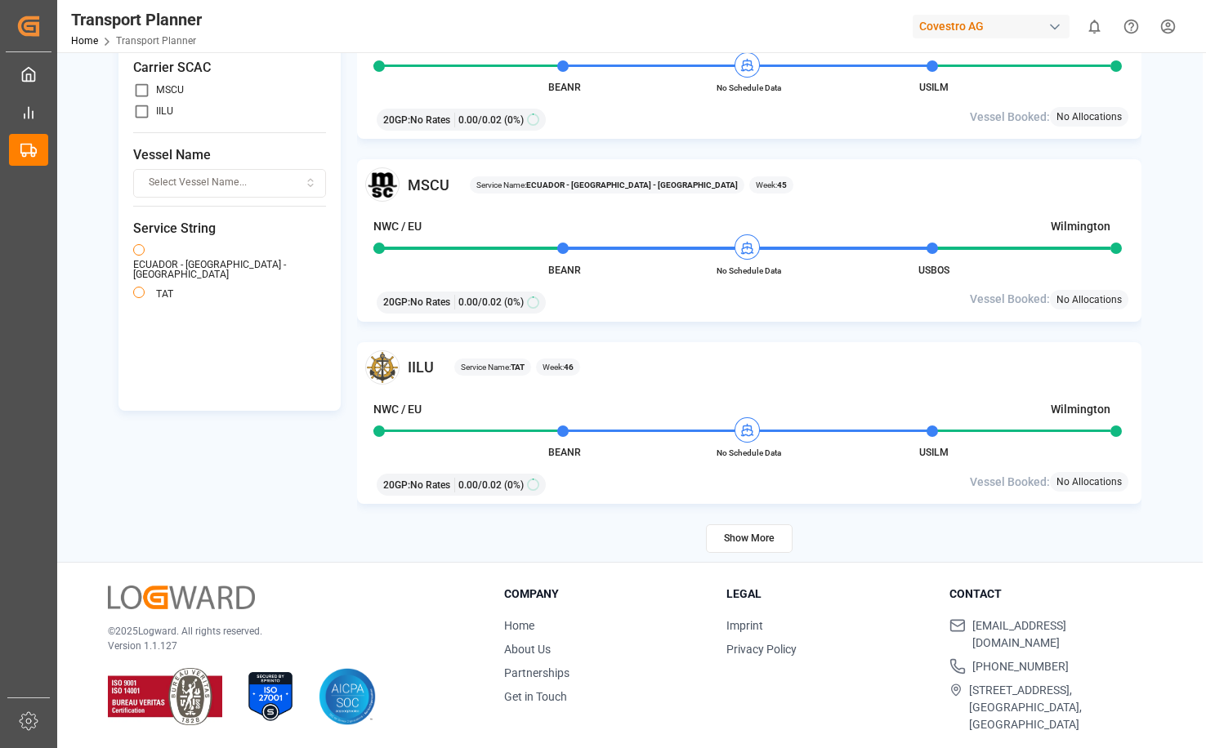
click at [748, 544] on button "Show More" at bounding box center [749, 539] width 87 height 29
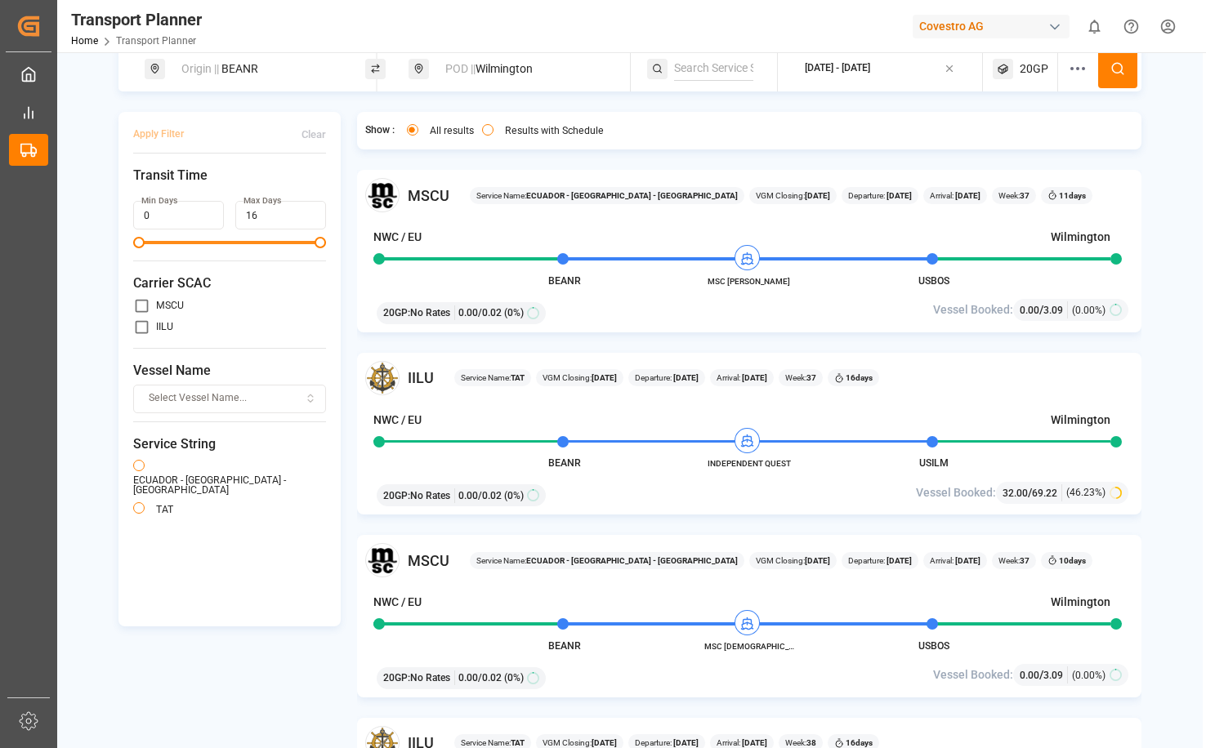
scroll to position [0, 0]
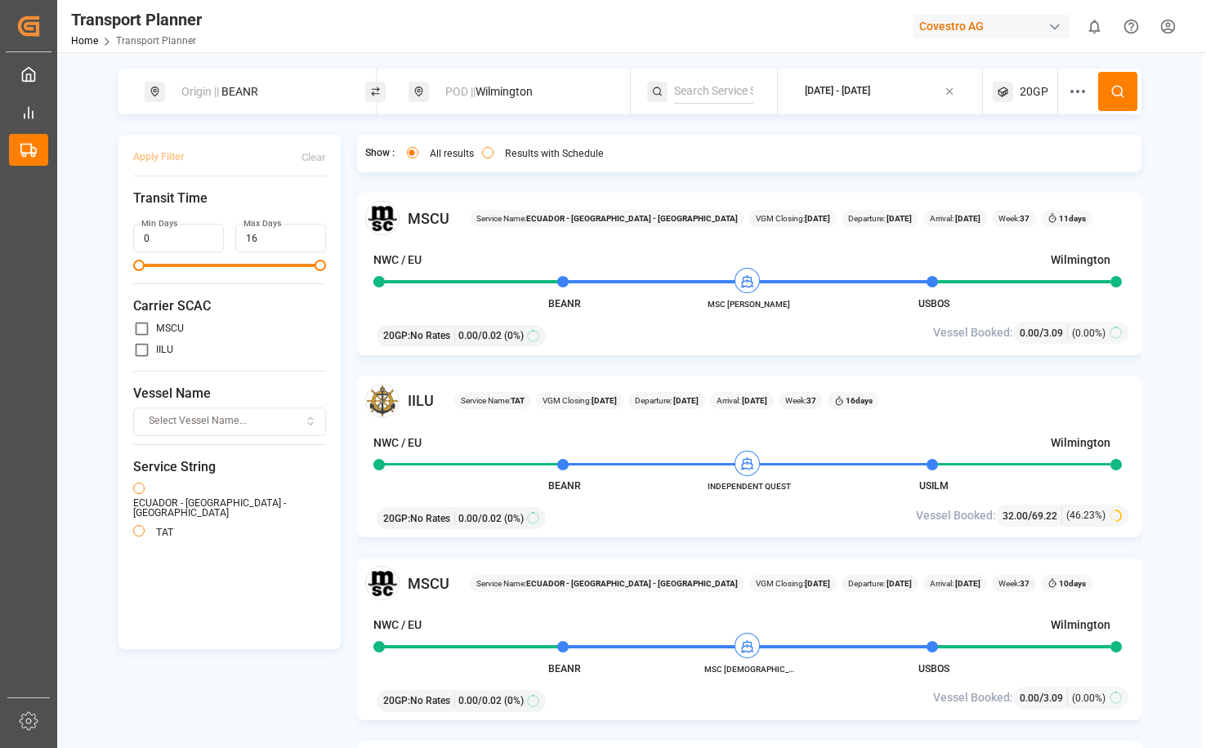
click at [1168, 302] on div "Origin || BEANR POD || [GEOGRAPHIC_DATA] [DATE] - [DATE] 20GP Apply Filter Clea…" at bounding box center [629, 430] width 1145 height 723
